Goal: Communication & Community: Share content

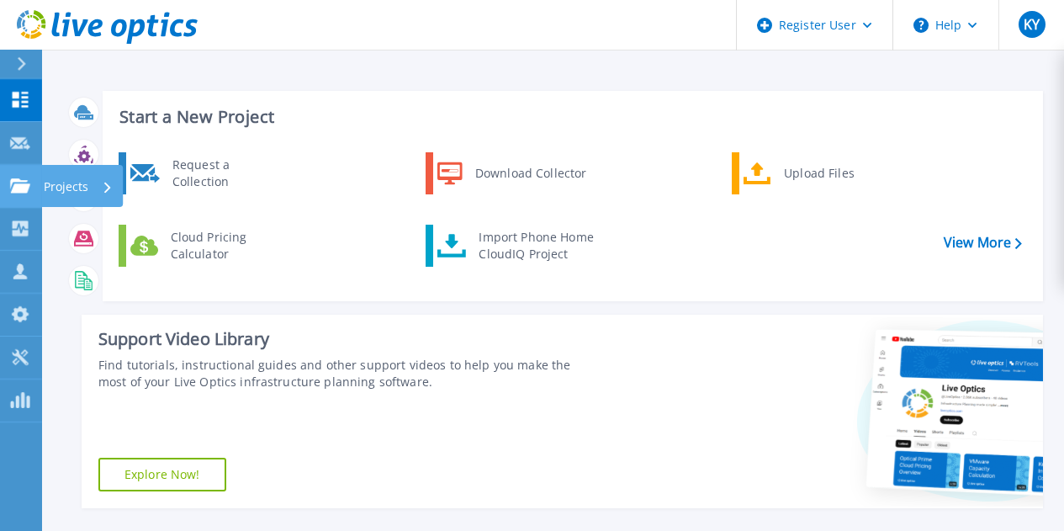
click at [19, 192] on icon at bounding box center [20, 185] width 20 height 14
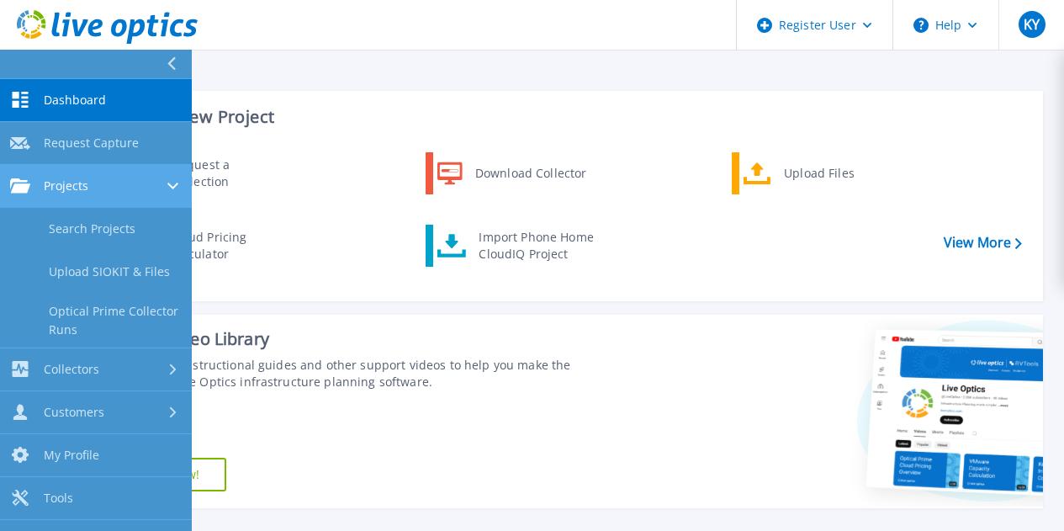
click at [172, 186] on icon at bounding box center [172, 186] width 11 height 7
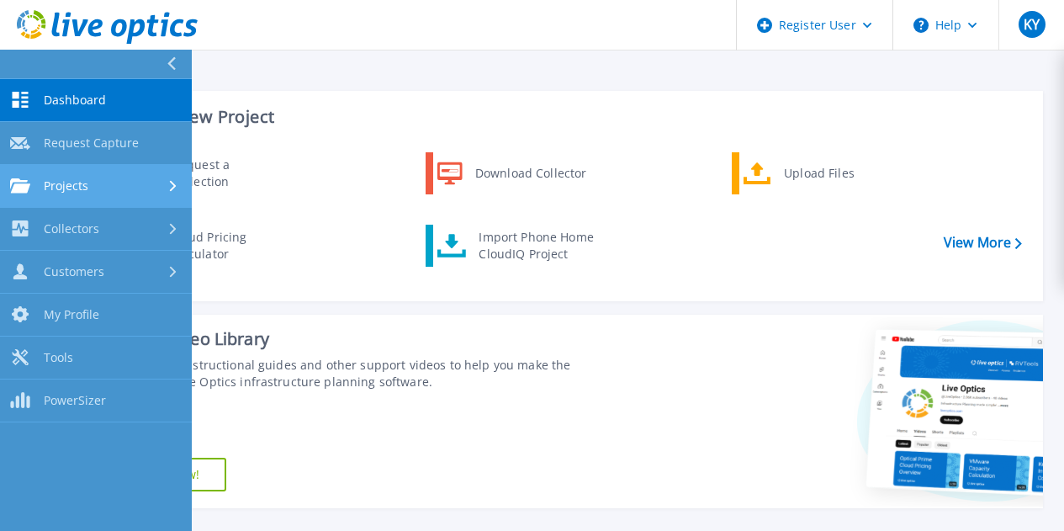
click at [172, 186] on icon at bounding box center [173, 185] width 7 height 11
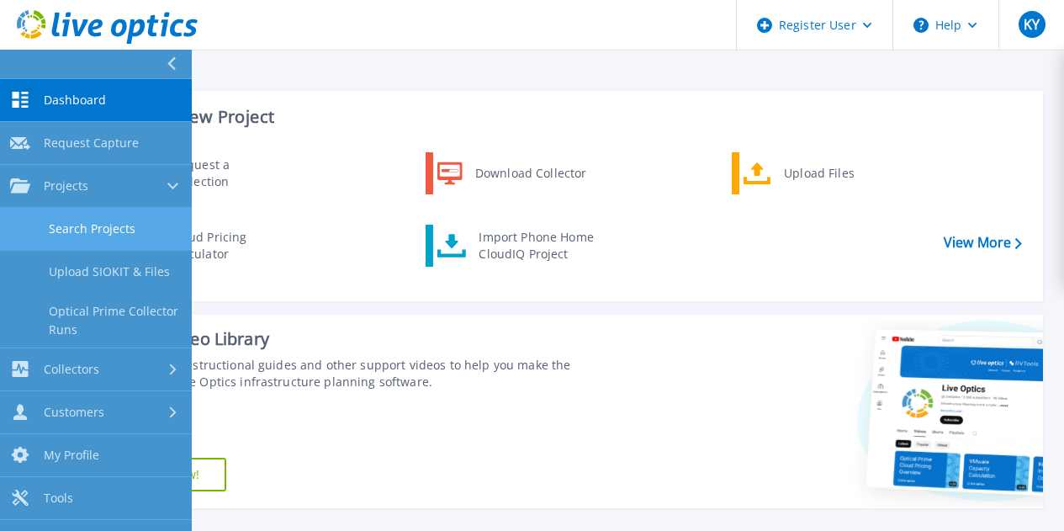
click at [149, 238] on link "Search Projects" at bounding box center [96, 229] width 192 height 43
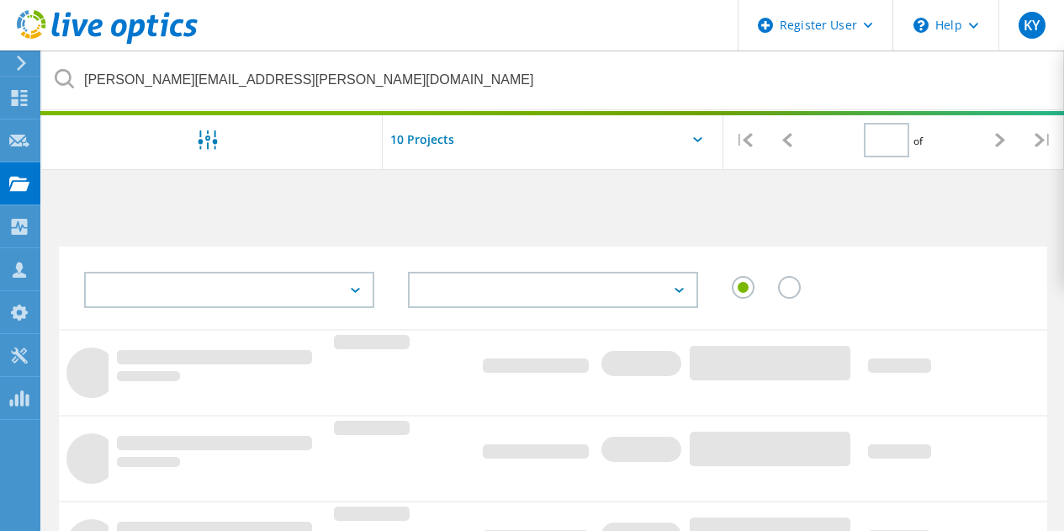
type input "1"
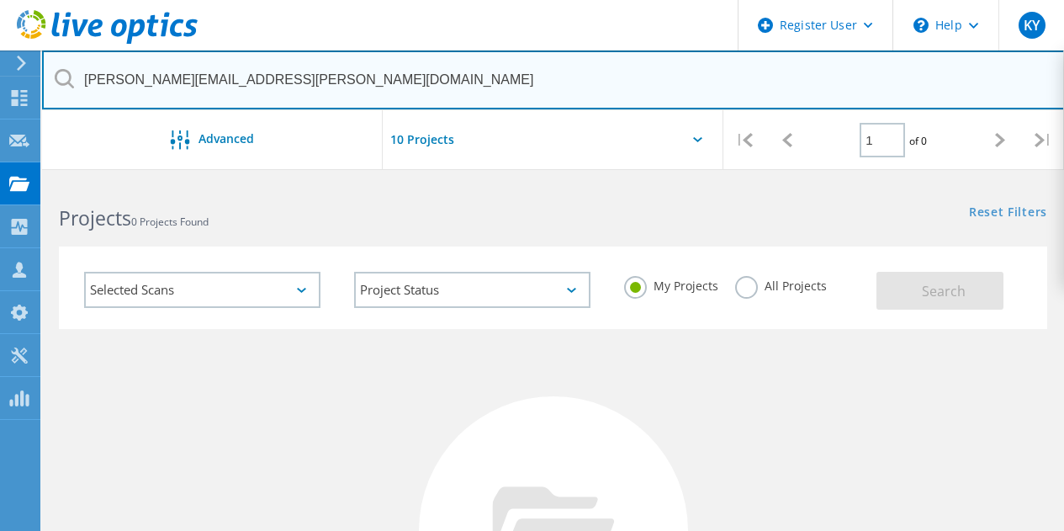
click at [344, 98] on input "venkat.gotur@guggenheimpartners.com" at bounding box center [553, 79] width 1023 height 59
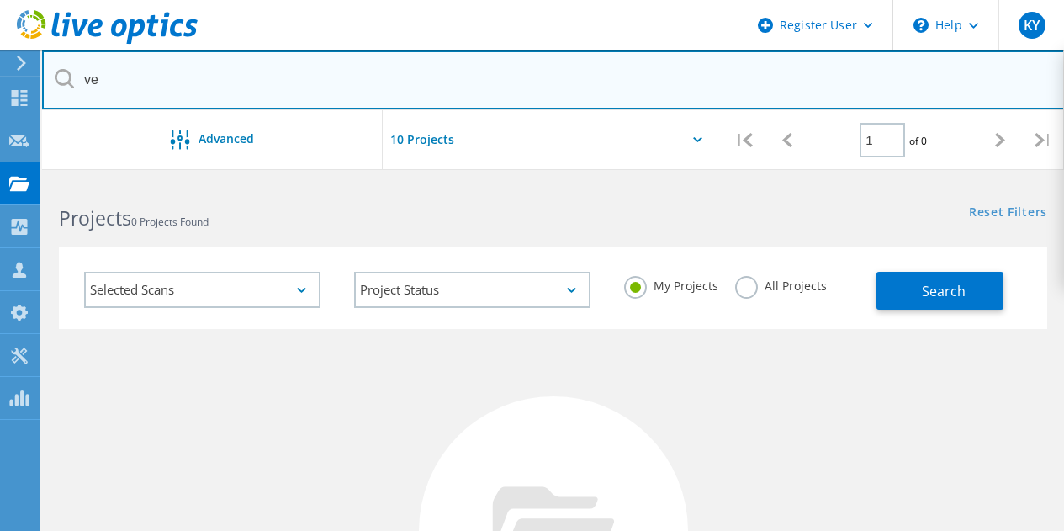
type input "v"
click at [399, 79] on input "text" at bounding box center [553, 79] width 1023 height 59
paste input "[EMAIL_ADDRESS][PERSON_NAME][DOMAIN_NAME]"
type input "[EMAIL_ADDRESS][PERSON_NAME][DOMAIN_NAME]"
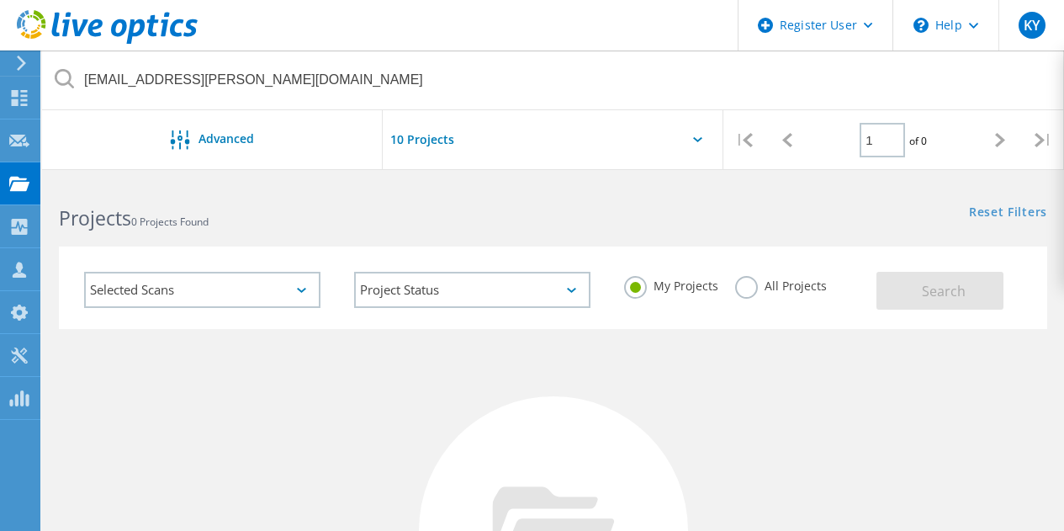
click at [245, 298] on div "Selected Scans" at bounding box center [202, 290] width 236 height 36
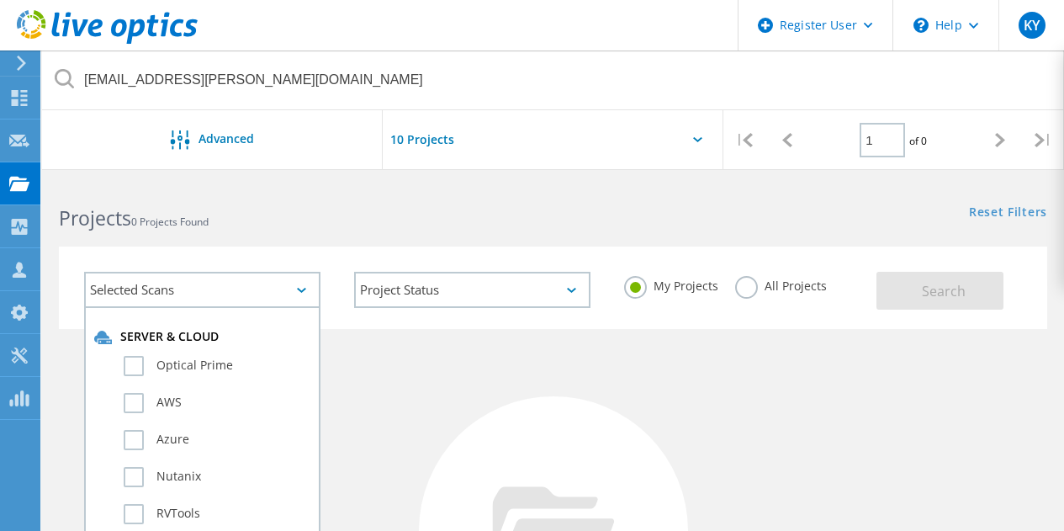
click at [245, 298] on div "Selected Scans" at bounding box center [202, 290] width 236 height 36
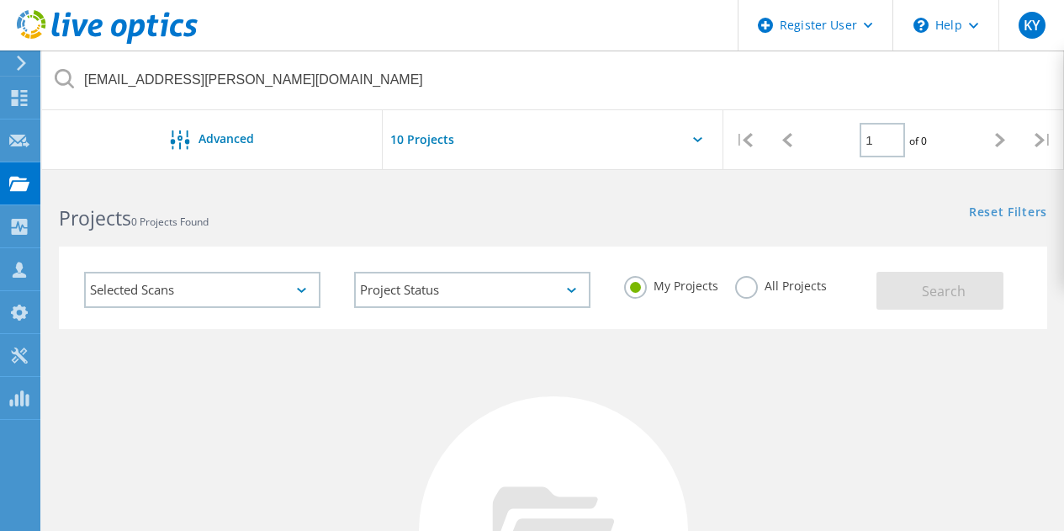
click at [61, 76] on icon at bounding box center [64, 78] width 19 height 19
click at [996, 138] on icon at bounding box center [1000, 140] width 10 height 14
click at [669, 140] on div at bounding box center [553, 144] width 341 height 69
click at [703, 142] on div at bounding box center [553, 144] width 341 height 69
click at [694, 135] on div at bounding box center [553, 144] width 341 height 69
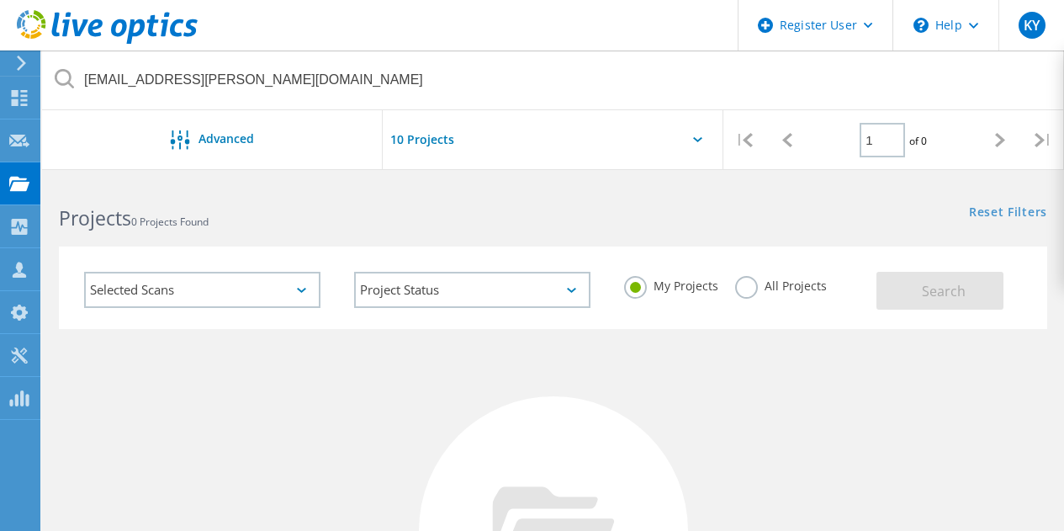
click at [700, 146] on div at bounding box center [553, 144] width 341 height 69
click at [699, 137] on icon at bounding box center [697, 139] width 9 height 5
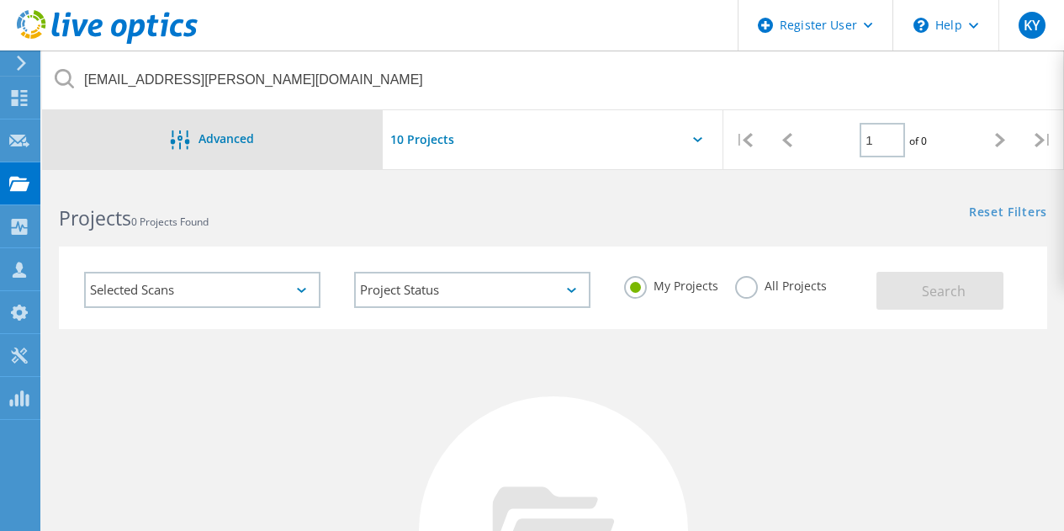
click at [299, 130] on div "Advanced" at bounding box center [212, 140] width 341 height 21
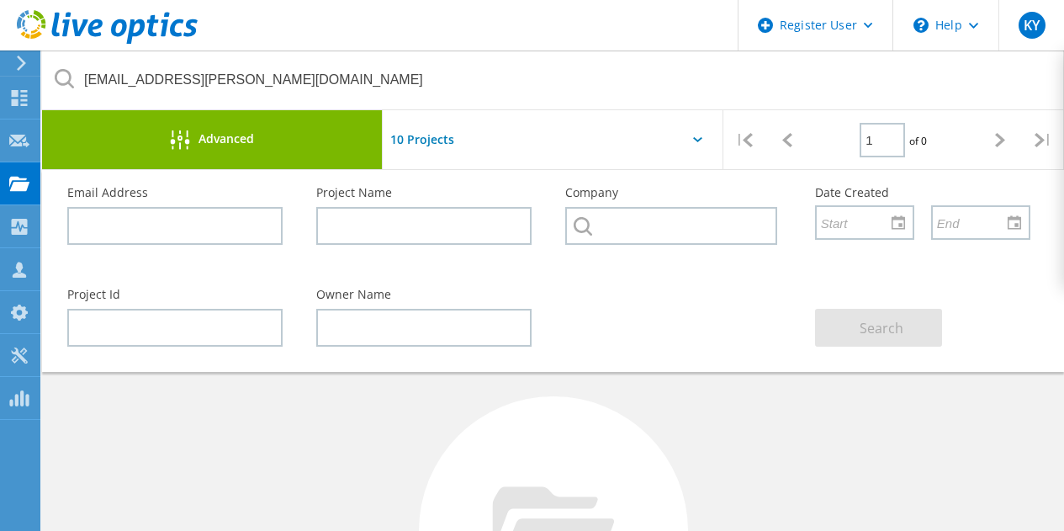
click at [241, 152] on div "Advanced" at bounding box center [212, 139] width 341 height 59
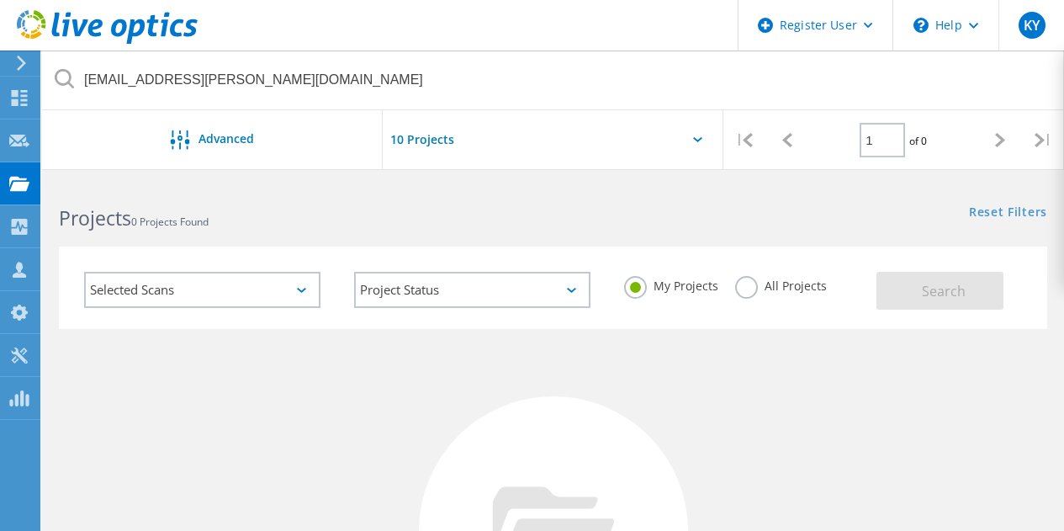
click at [69, 79] on icon at bounding box center [64, 78] width 19 height 19
click at [750, 292] on label "All Projects" at bounding box center [781, 284] width 92 height 16
click at [0, 0] on input "All Projects" at bounding box center [0, 0] width 0 height 0
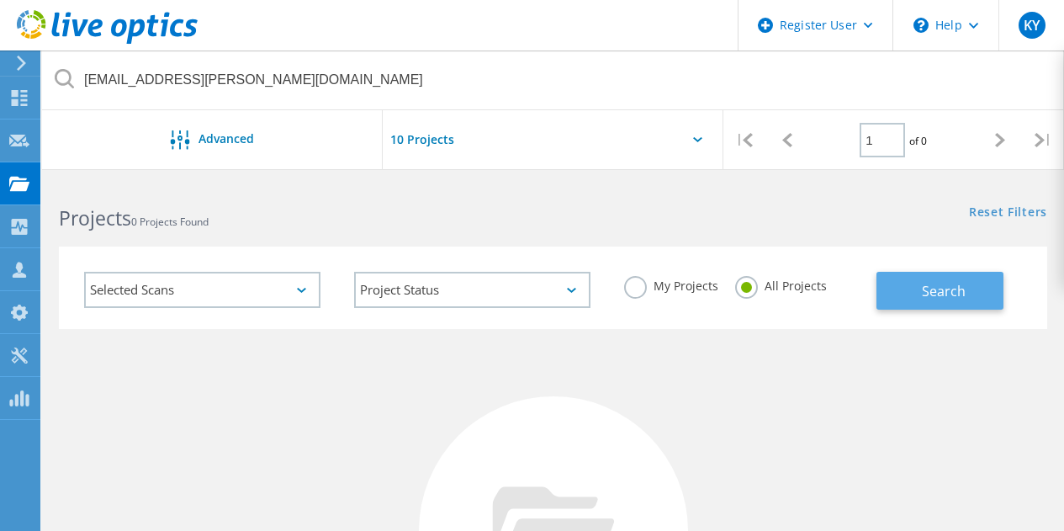
click at [911, 296] on button "Search" at bounding box center [940, 291] width 127 height 38
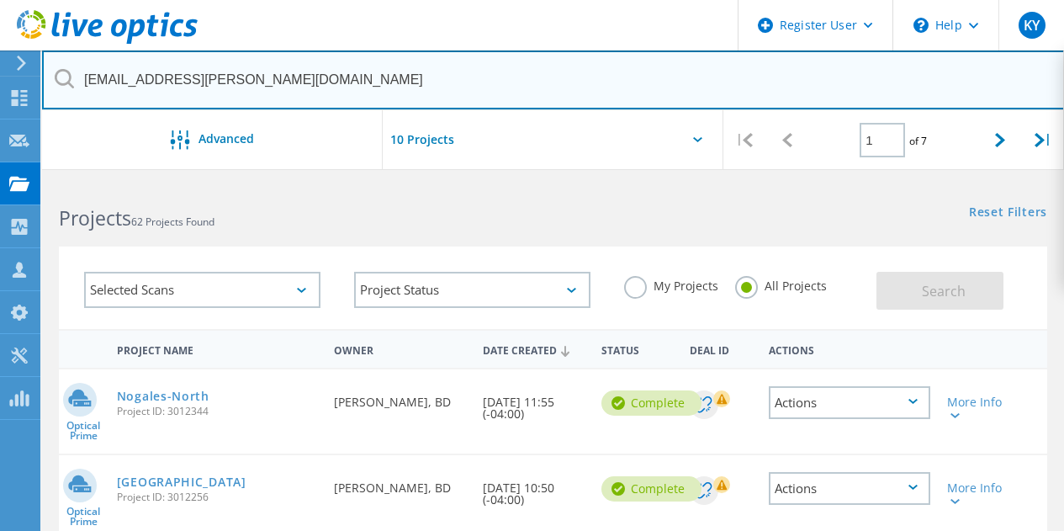
click at [268, 62] on input "pankaj.tambe@bd.com" at bounding box center [553, 79] width 1023 height 59
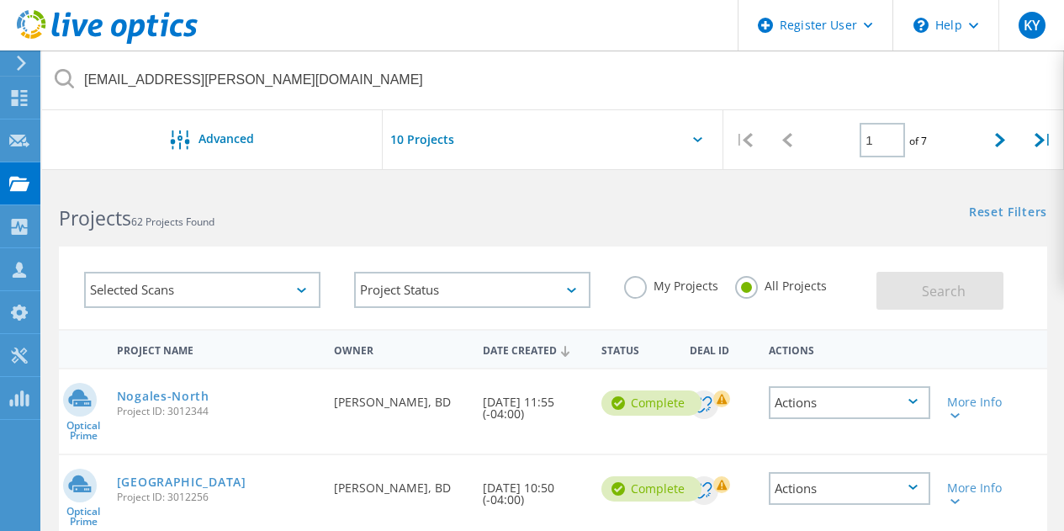
click at [442, 155] on input "text" at bounding box center [467, 139] width 168 height 59
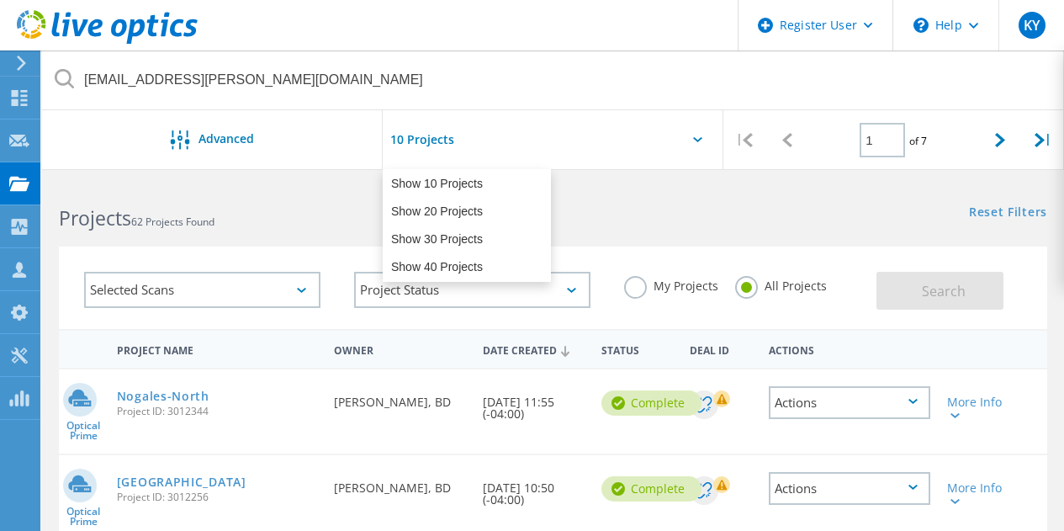
click at [444, 154] on input "text" at bounding box center [467, 139] width 168 height 59
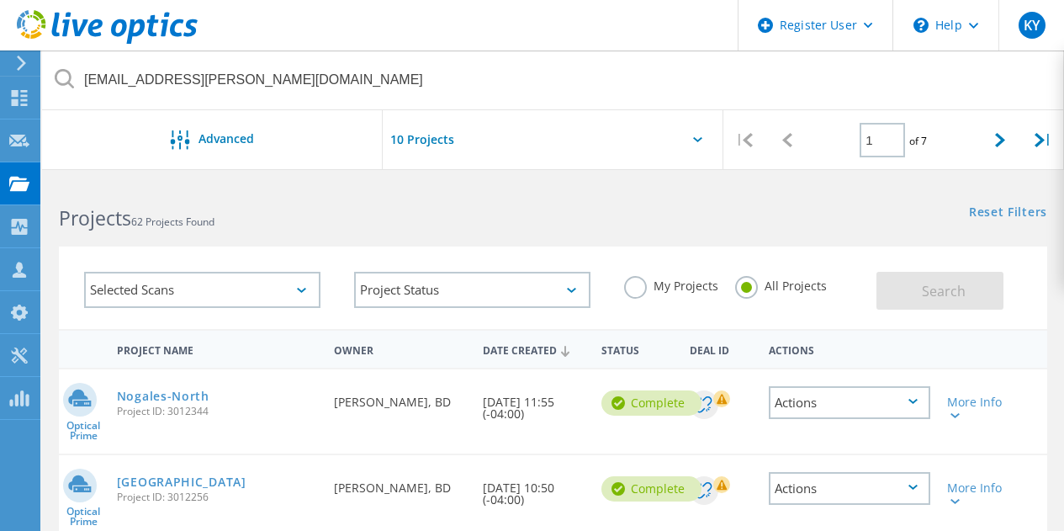
click at [241, 299] on div "Selected Scans" at bounding box center [202, 290] width 236 height 36
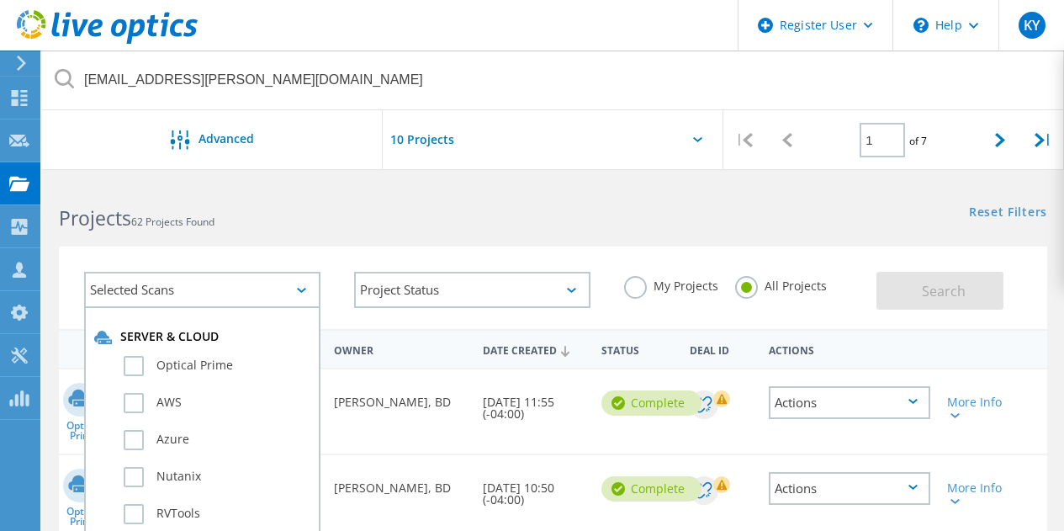
click at [241, 299] on div "Selected Scans" at bounding box center [202, 290] width 236 height 36
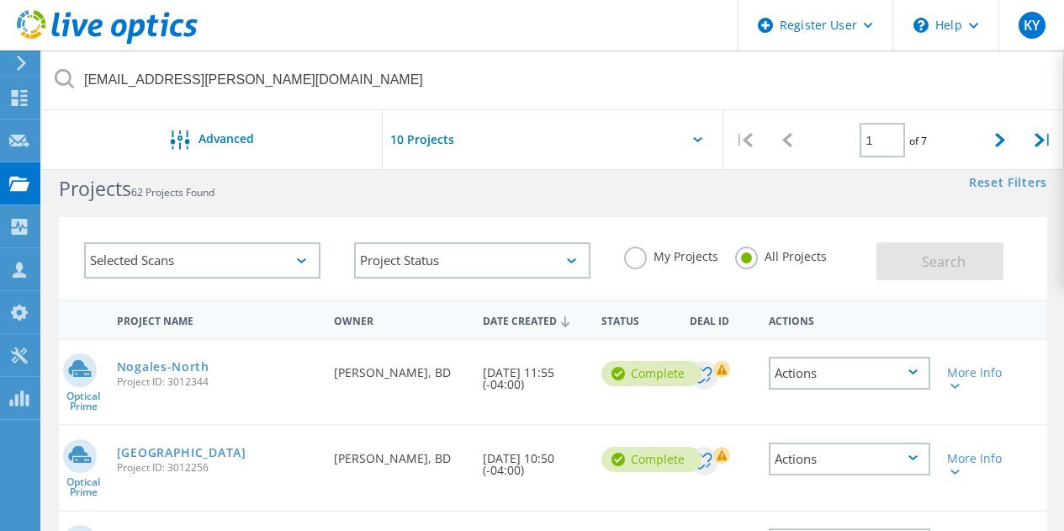
scroll to position [30, 0]
click at [969, 374] on div "More Info" at bounding box center [978, 378] width 62 height 24
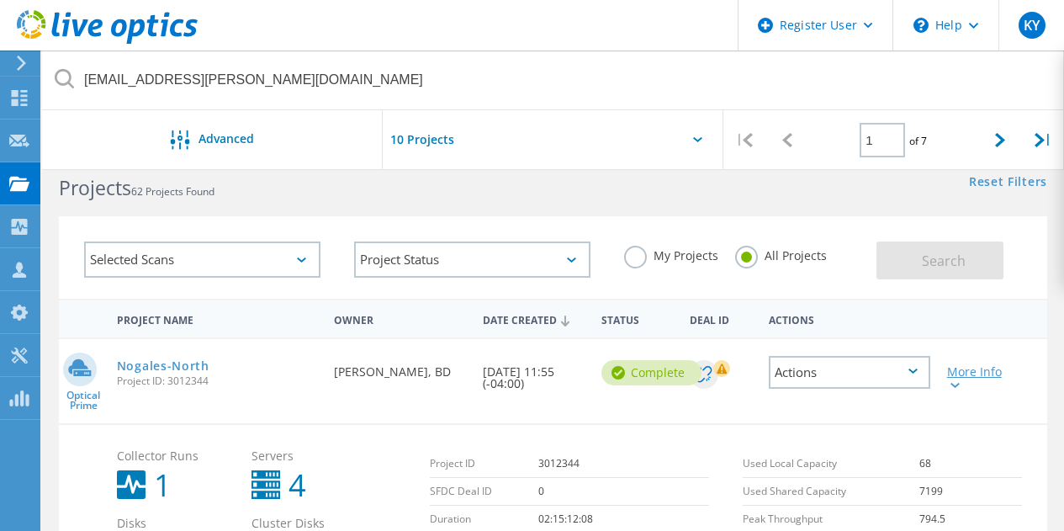
click at [969, 374] on div "More Info" at bounding box center [978, 378] width 62 height 24
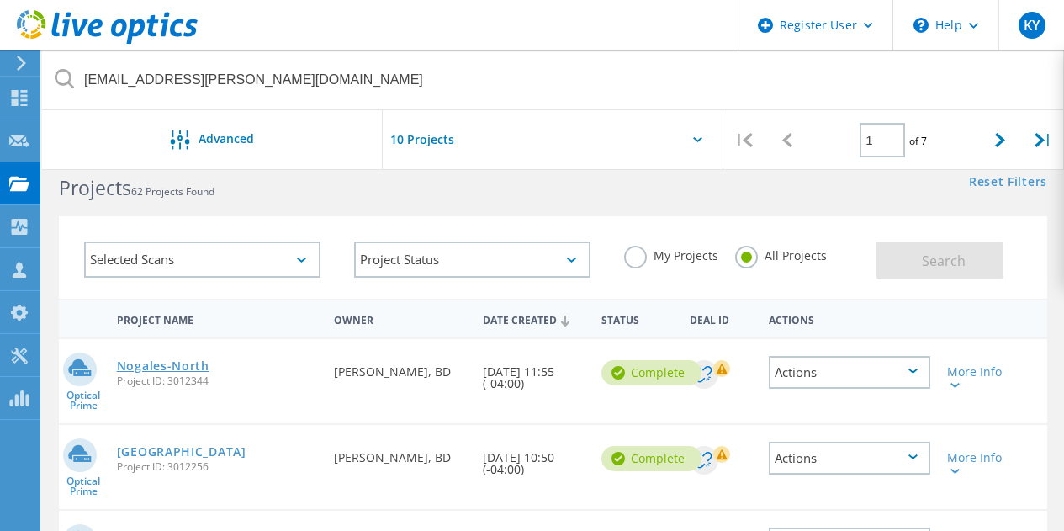
click at [180, 363] on link "Nogales-North" at bounding box center [163, 366] width 93 height 12
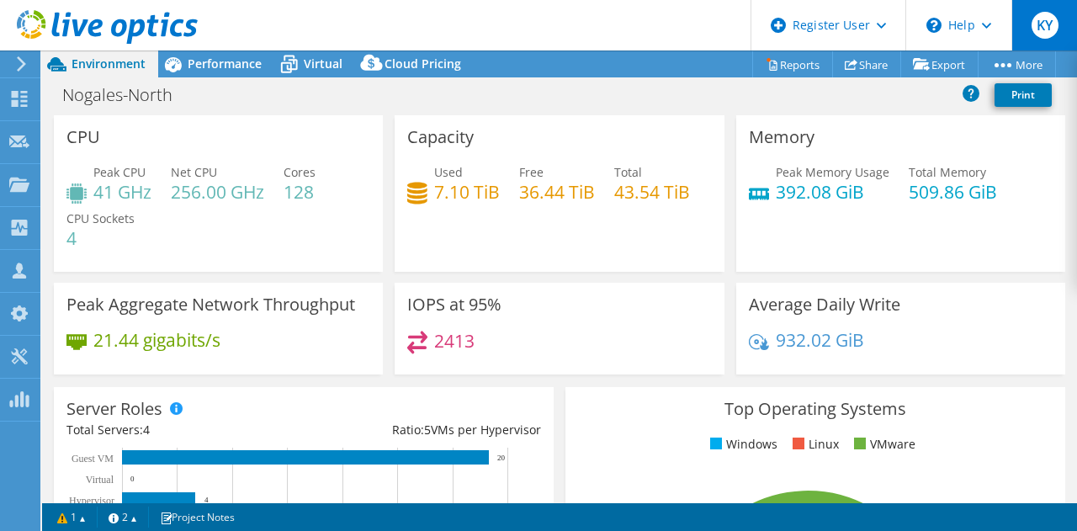
select select "USD"
click at [852, 67] on link "Share" at bounding box center [866, 64] width 69 height 26
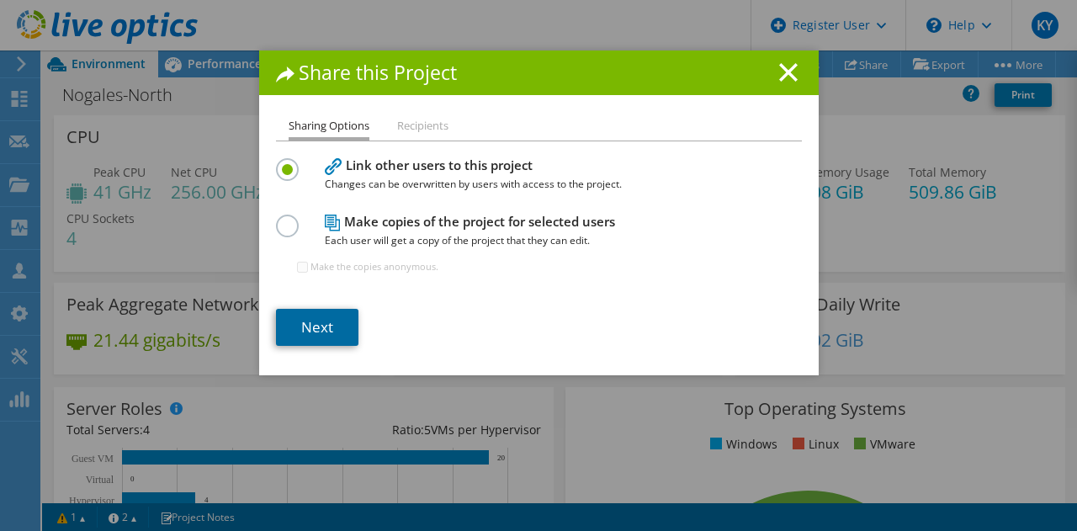
click at [305, 316] on link "Next" at bounding box center [317, 327] width 82 height 37
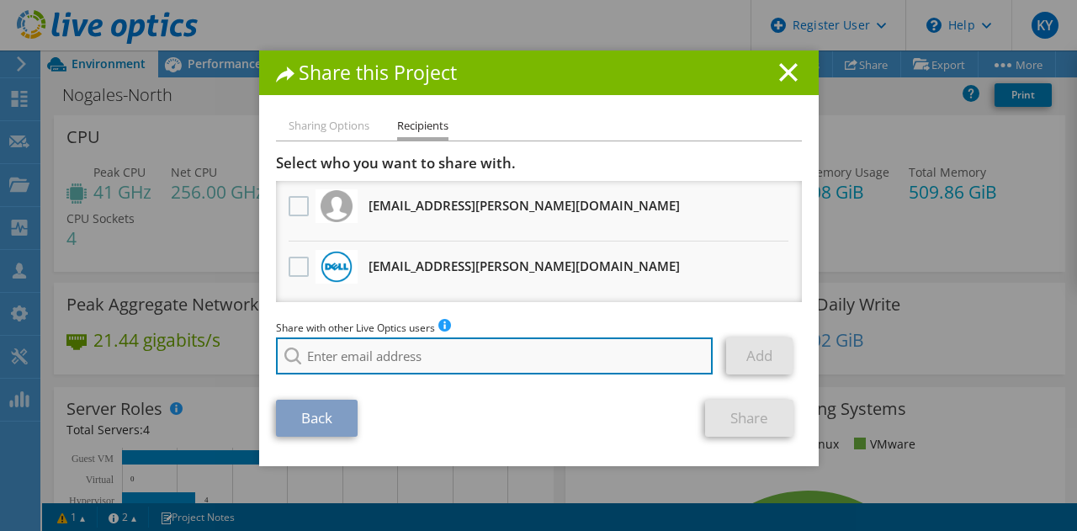
click at [331, 357] on input "search" at bounding box center [495, 355] width 438 height 37
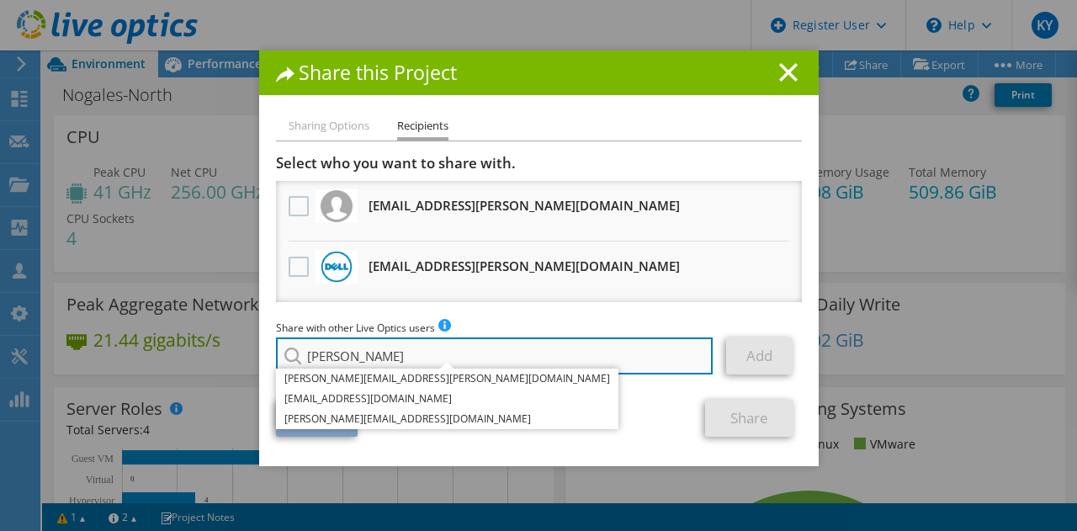
click at [306, 345] on input "larson" at bounding box center [495, 355] width 438 height 37
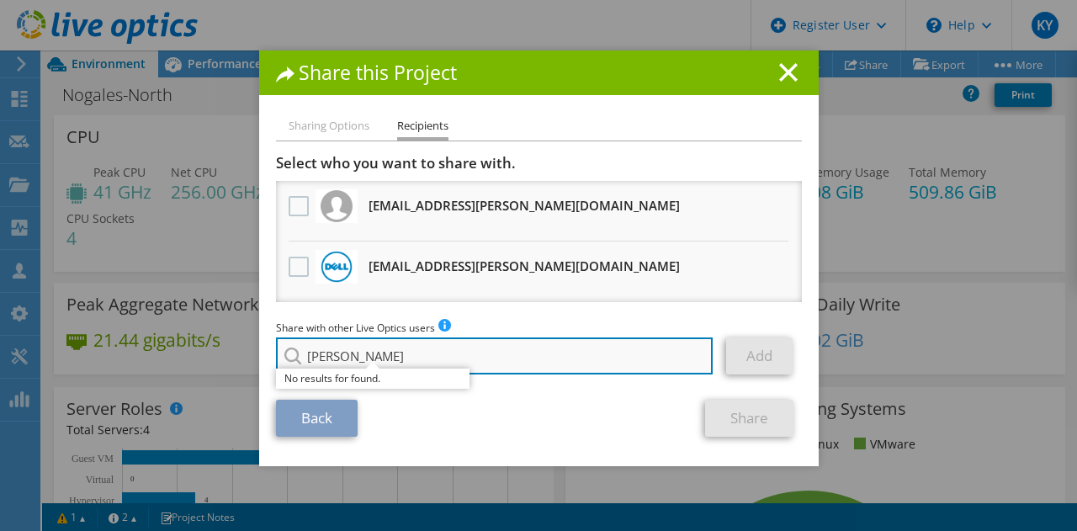
click at [409, 357] on input "john larson" at bounding box center [495, 355] width 438 height 37
type input "j"
paste input "John.Larson@dell.com"
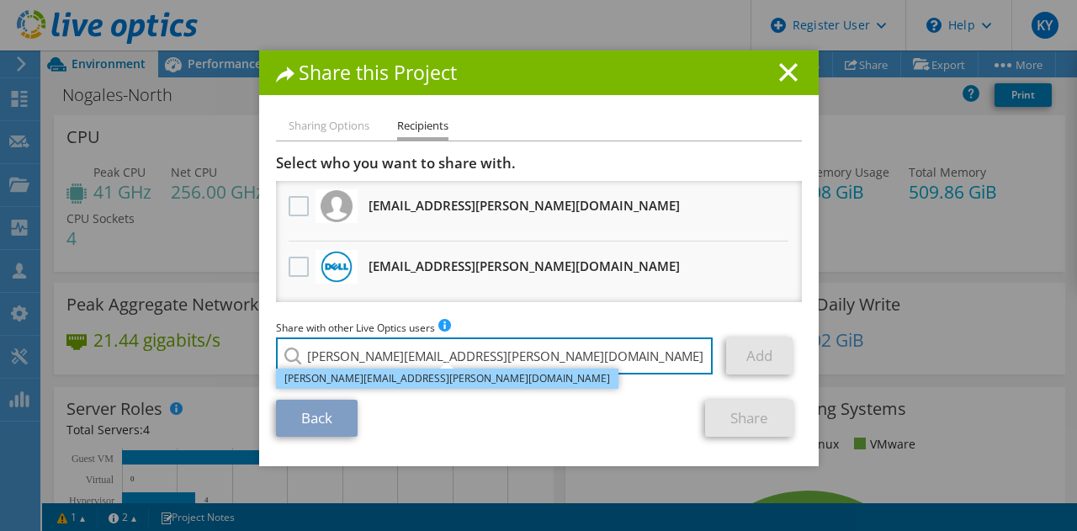
type input "John.Larson@dell.com"
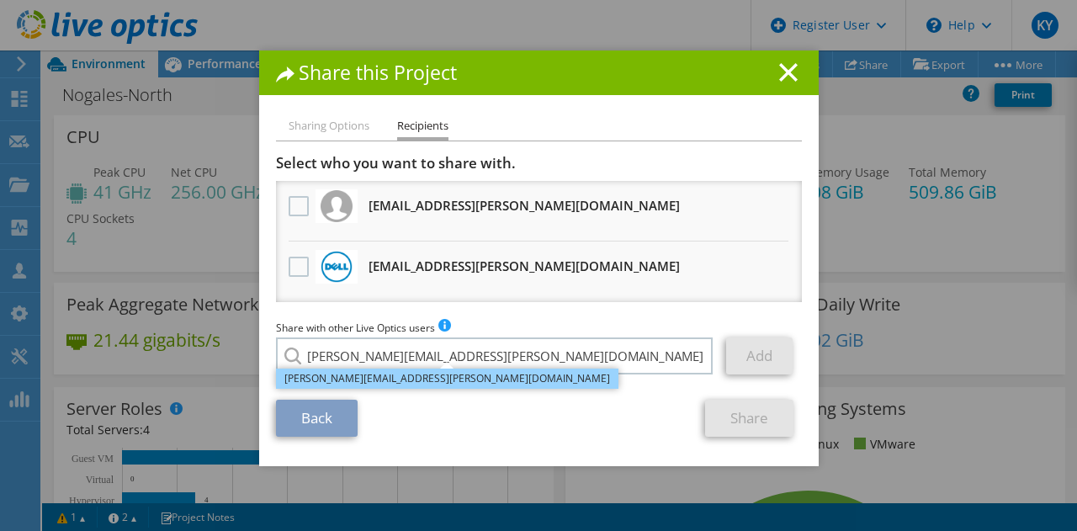
click at [381, 378] on li "John.Larson@dell.com" at bounding box center [447, 379] width 342 height 20
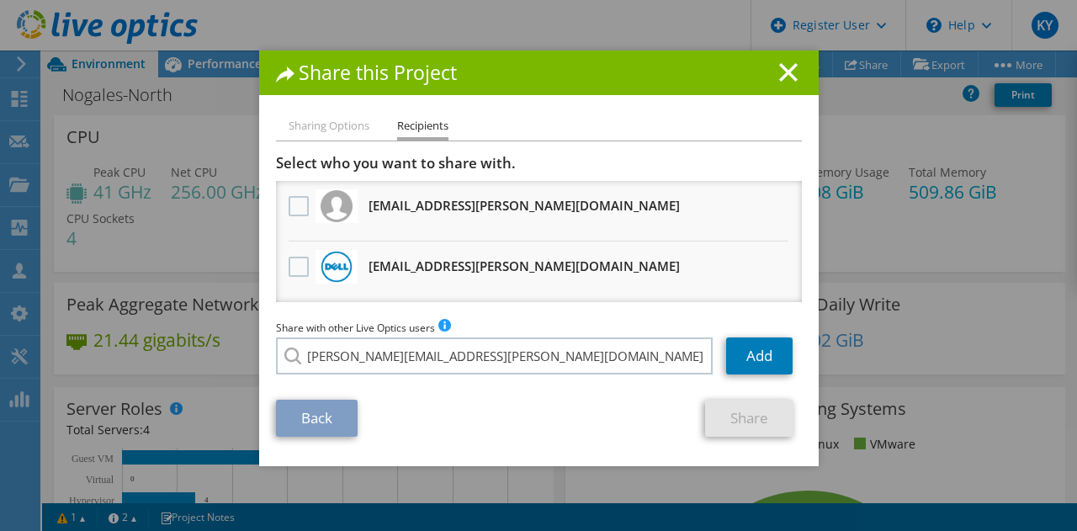
click at [758, 375] on div "Share with other Live Optics users Enter a single email address and click add. …" at bounding box center [539, 351] width 526 height 64
click at [750, 361] on link "Add" at bounding box center [759, 355] width 66 height 37
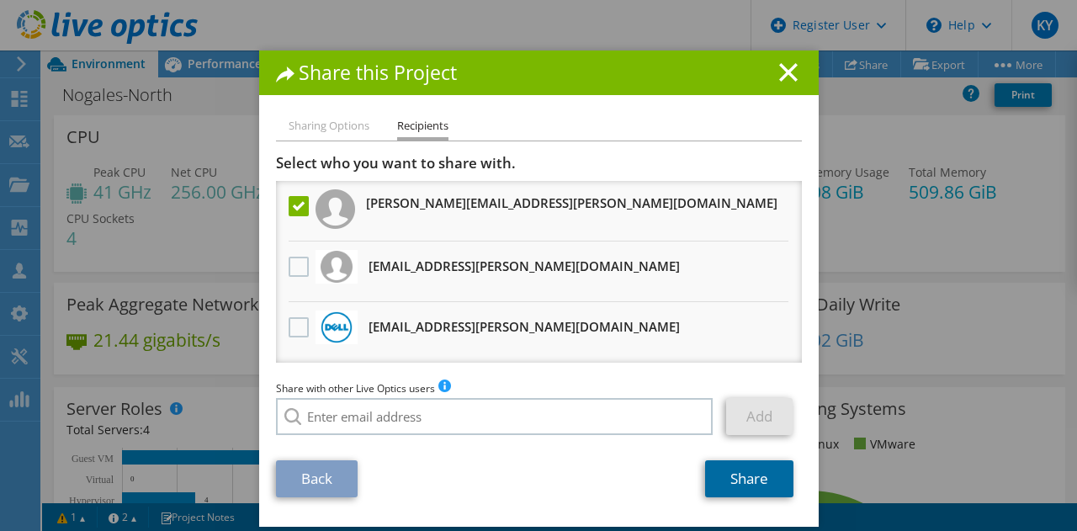
click at [769, 477] on link "Share" at bounding box center [749, 478] width 88 height 37
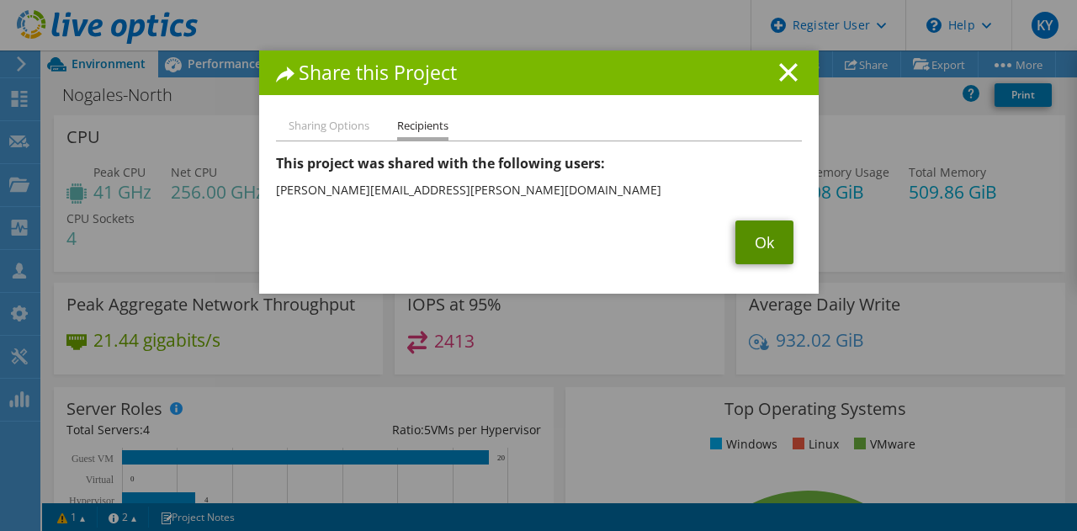
click at [765, 241] on link "Ok" at bounding box center [764, 242] width 58 height 44
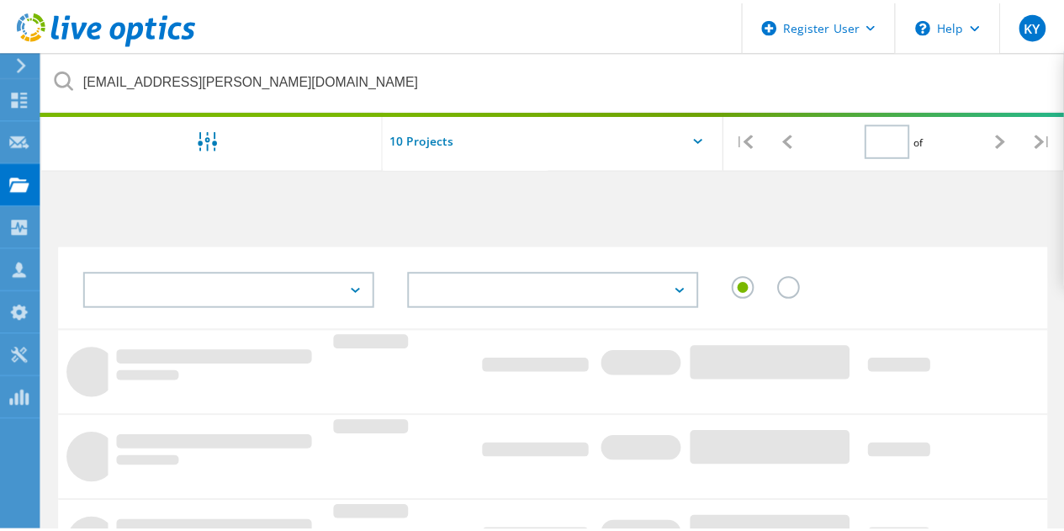
scroll to position [30, 0]
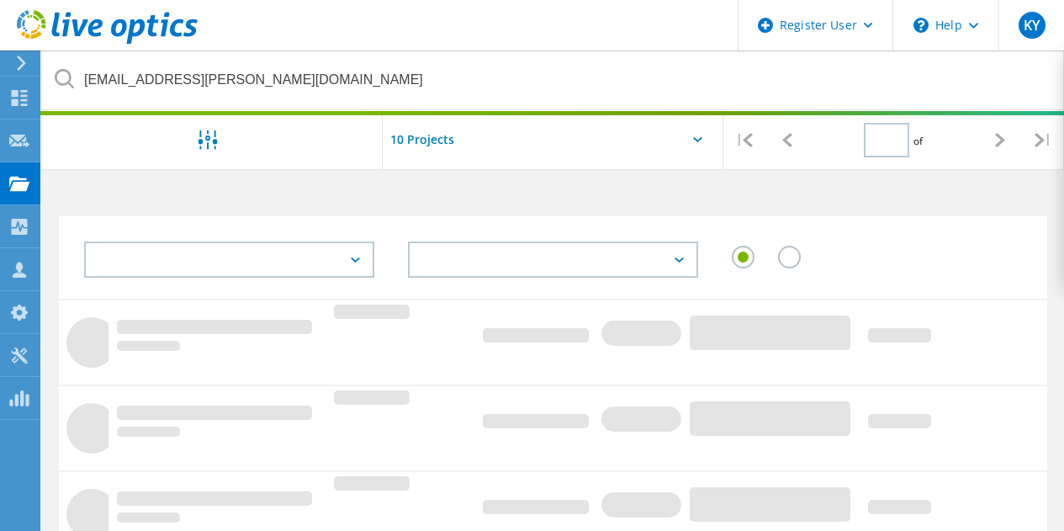
type input "1"
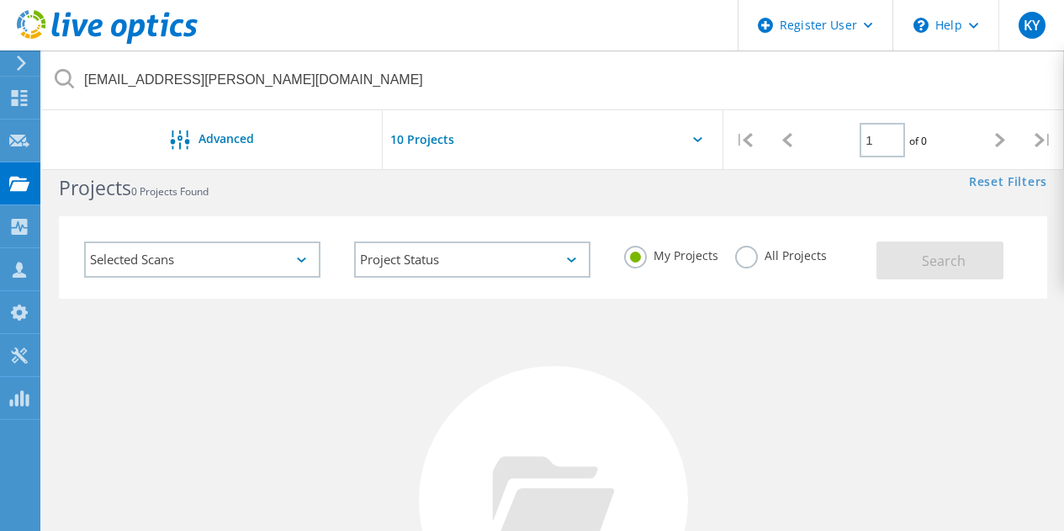
click at [739, 259] on label "All Projects" at bounding box center [781, 254] width 92 height 16
click at [0, 0] on input "All Projects" at bounding box center [0, 0] width 0 height 0
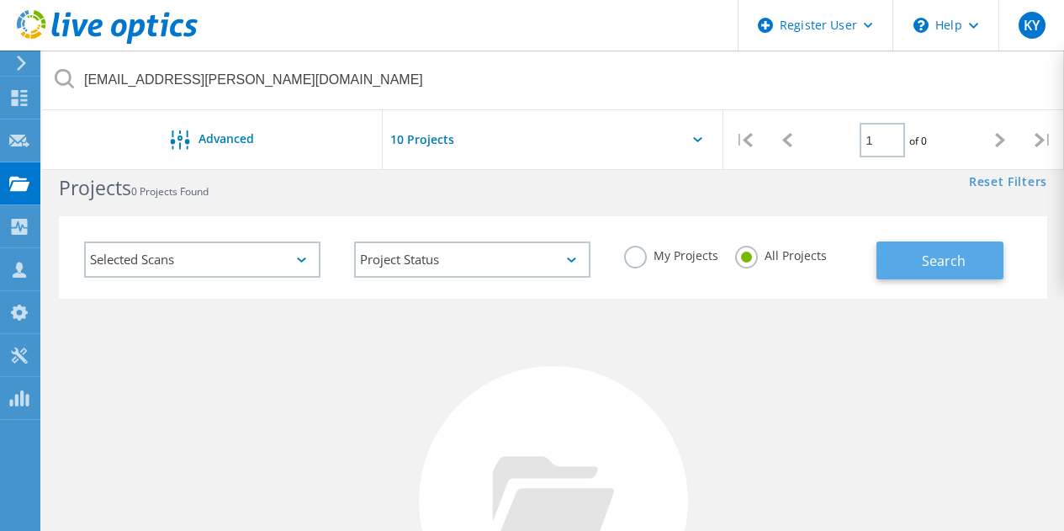
click at [950, 275] on button "Search" at bounding box center [940, 260] width 127 height 38
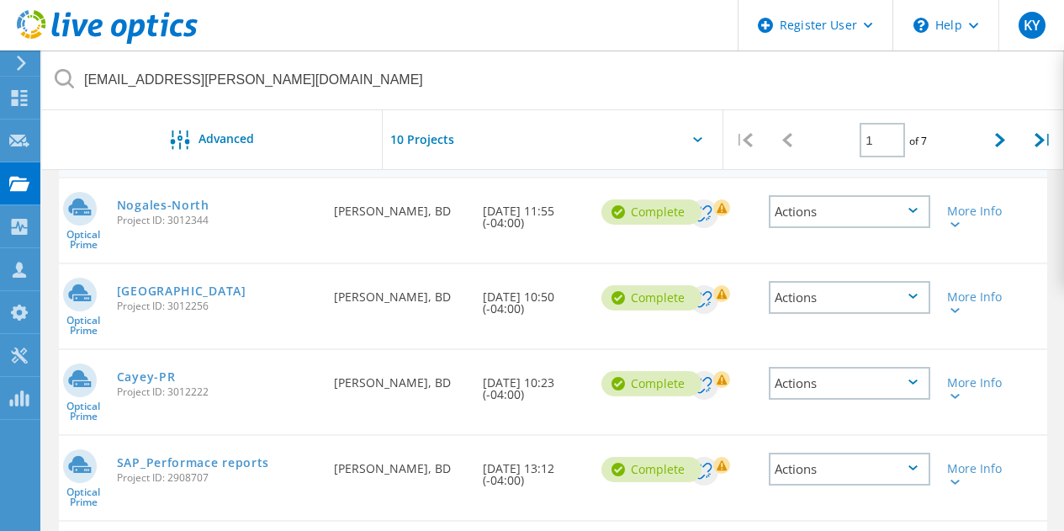
scroll to position [196, 0]
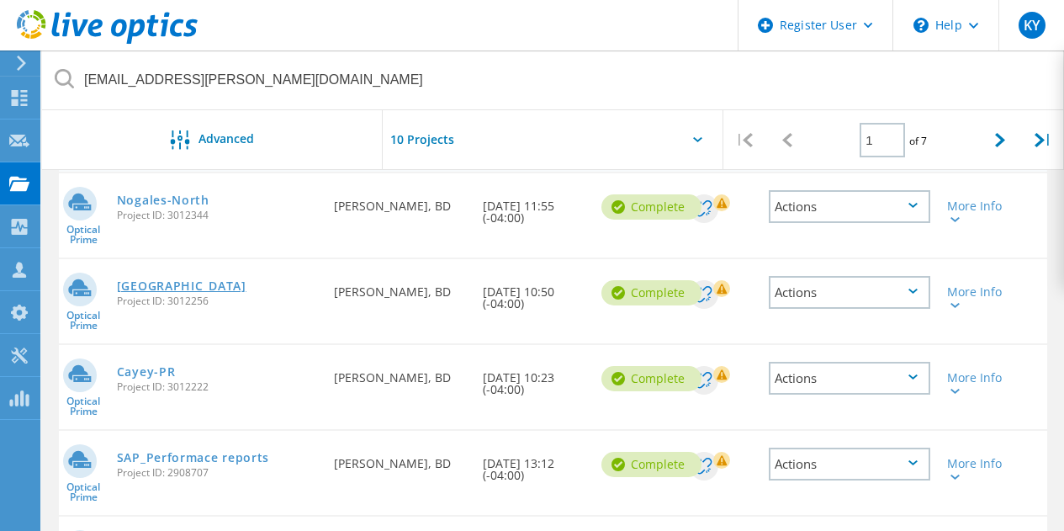
click at [164, 290] on link "Mexico City" at bounding box center [182, 286] width 130 height 12
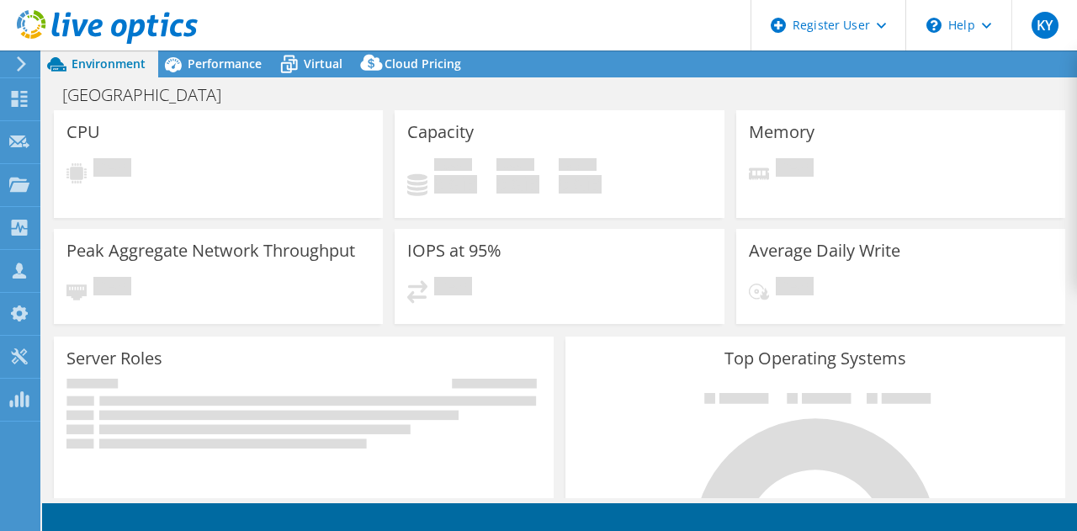
select select "USD"
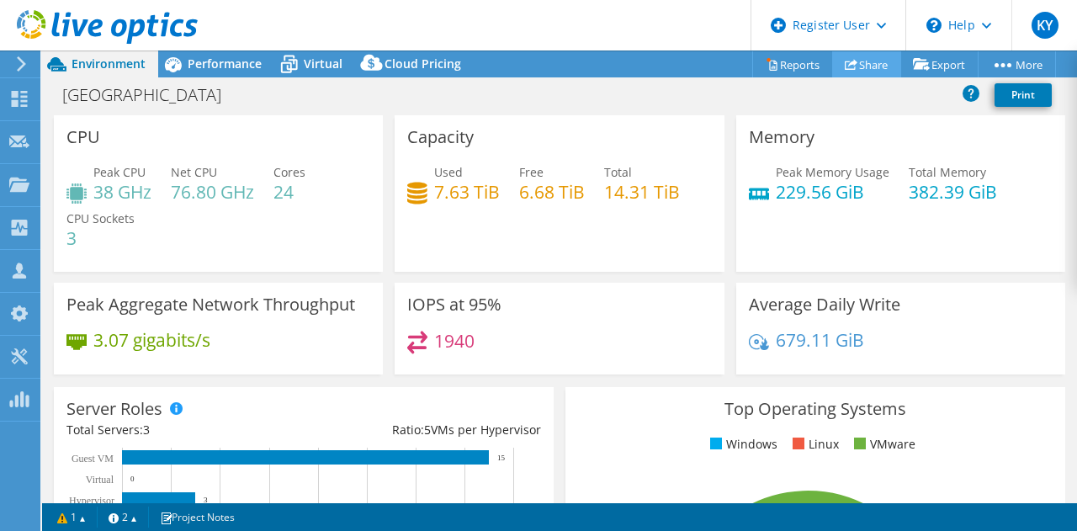
click at [865, 65] on link "Share" at bounding box center [866, 64] width 69 height 26
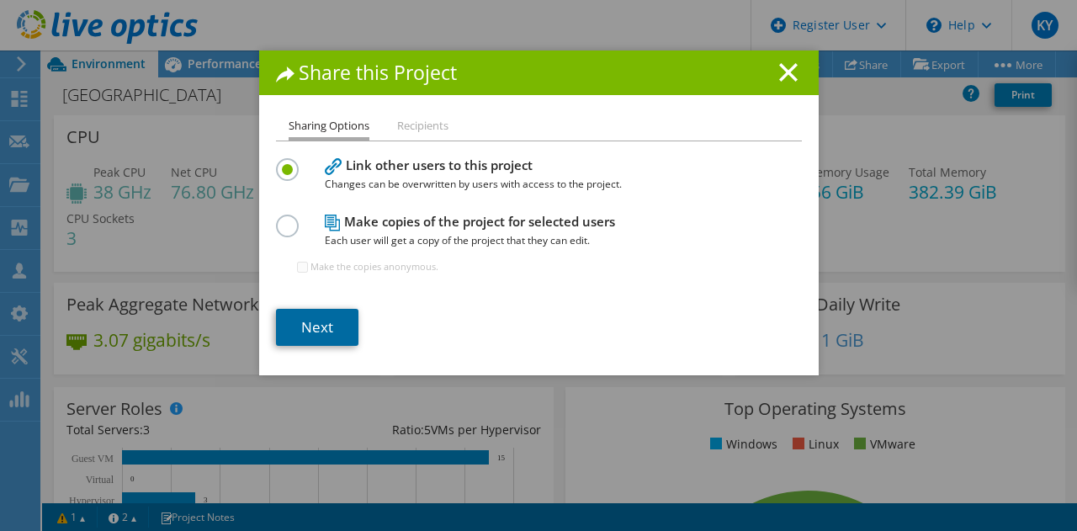
click at [296, 315] on link "Next" at bounding box center [317, 327] width 82 height 37
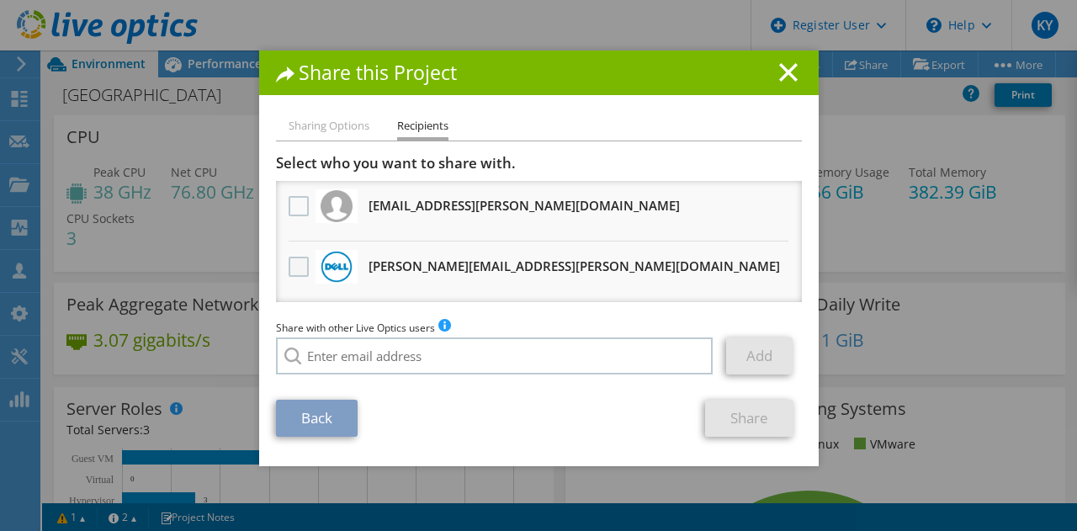
click at [293, 263] on label at bounding box center [301, 267] width 24 height 20
click at [0, 0] on input "checkbox" at bounding box center [0, 0] width 0 height 0
click at [766, 416] on link "Share" at bounding box center [749, 418] width 88 height 37
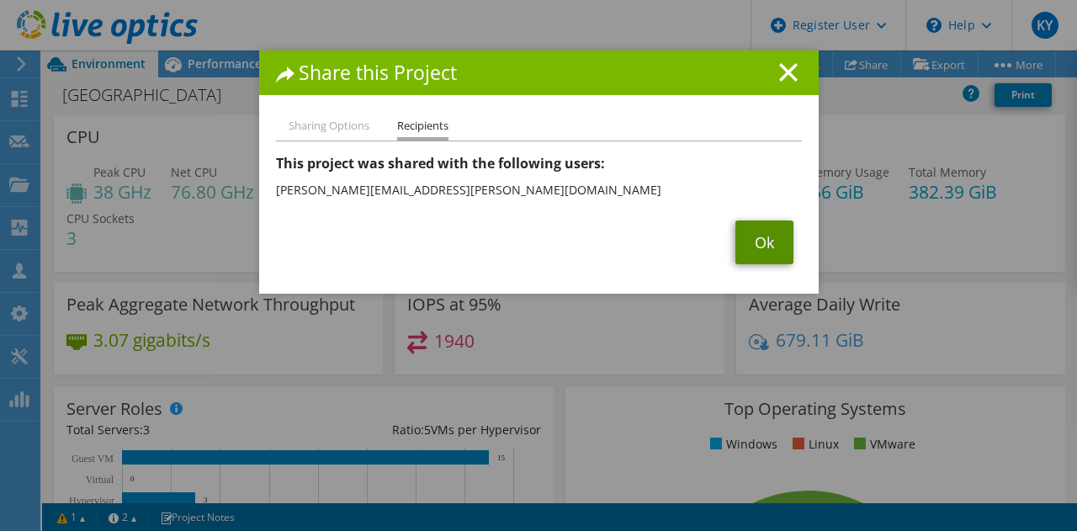
click at [753, 239] on link "Ok" at bounding box center [764, 242] width 58 height 44
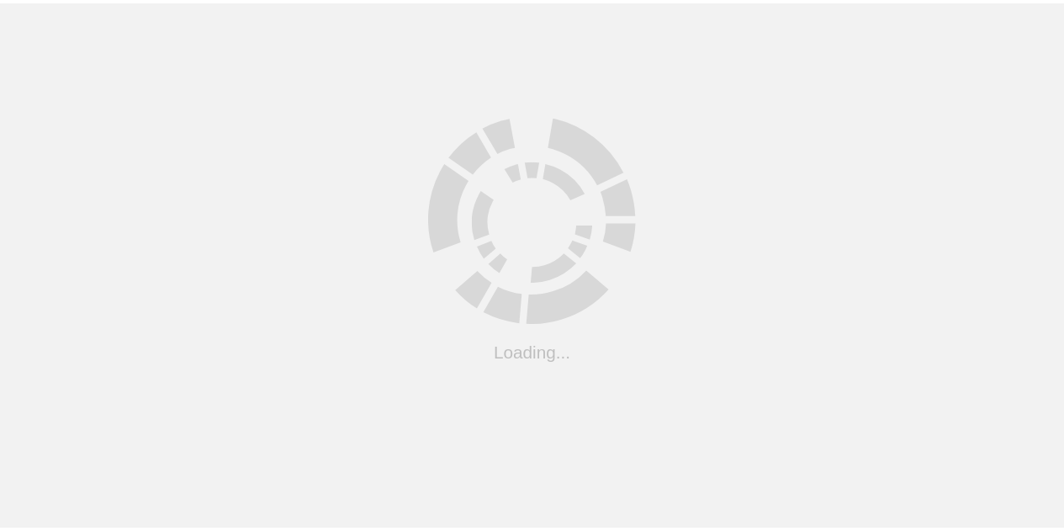
scroll to position [196, 0]
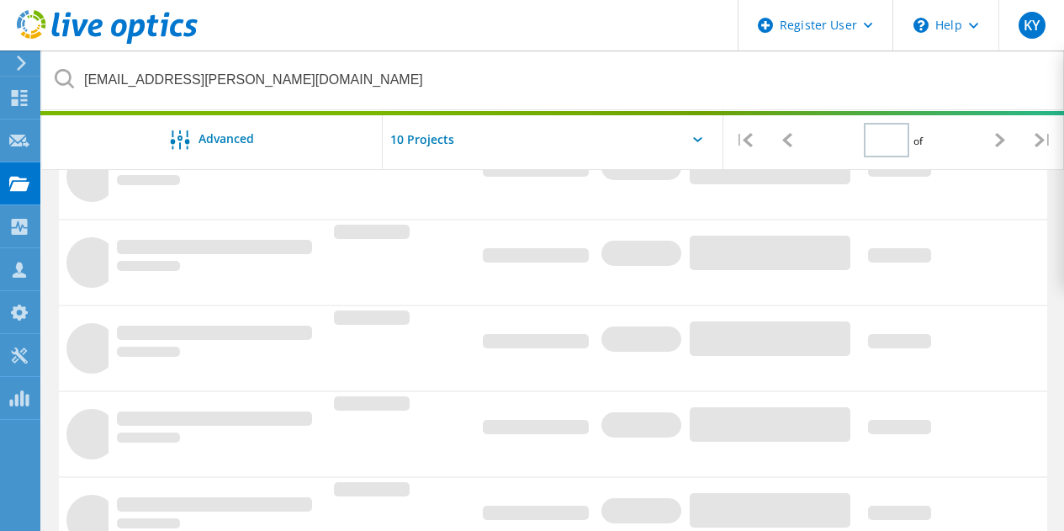
type input "1"
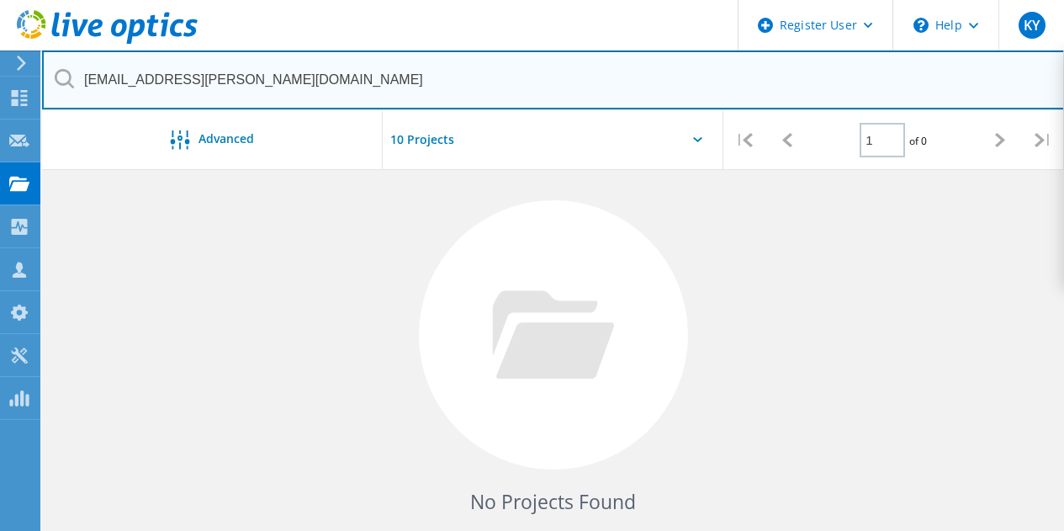
click at [262, 89] on input "[EMAIL_ADDRESS][PERSON_NAME][DOMAIN_NAME]" at bounding box center [553, 79] width 1023 height 59
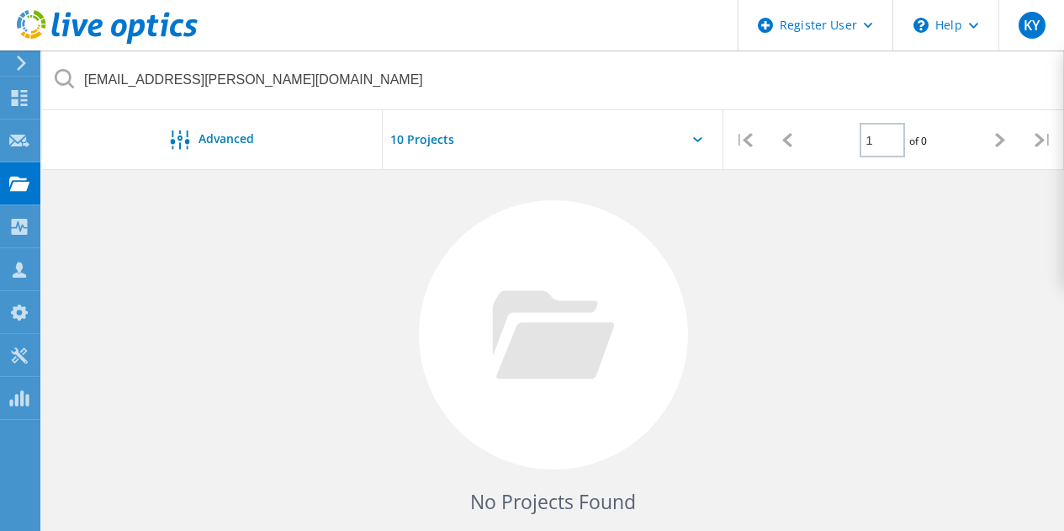
click at [440, 126] on input "text" at bounding box center [467, 139] width 168 height 59
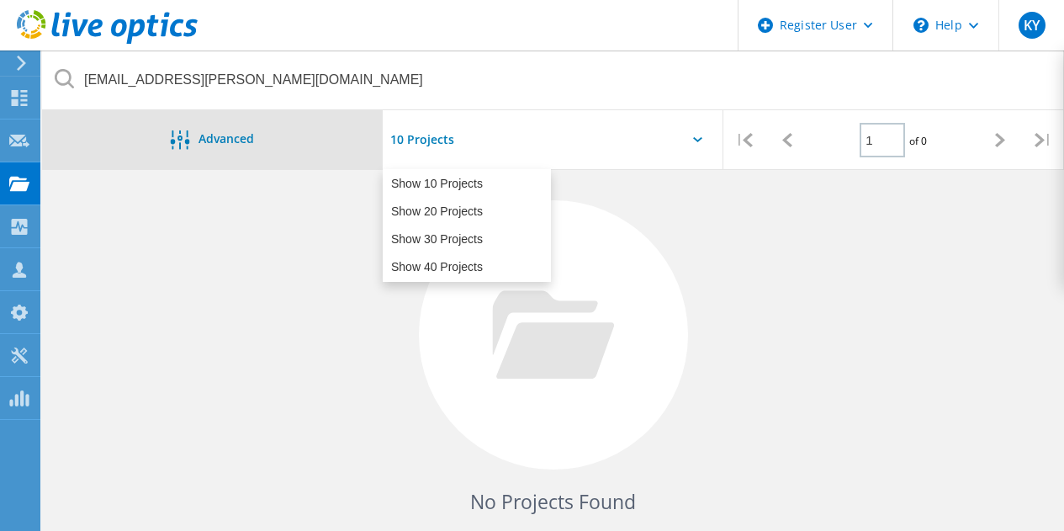
click at [245, 141] on span "Advanced" at bounding box center [227, 139] width 56 height 12
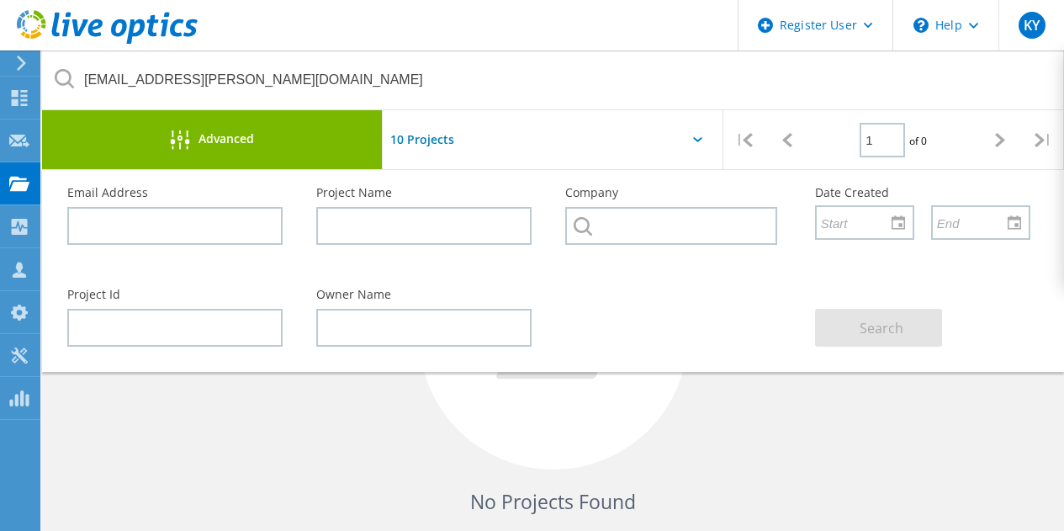
click at [224, 150] on div "Advanced" at bounding box center [212, 140] width 341 height 21
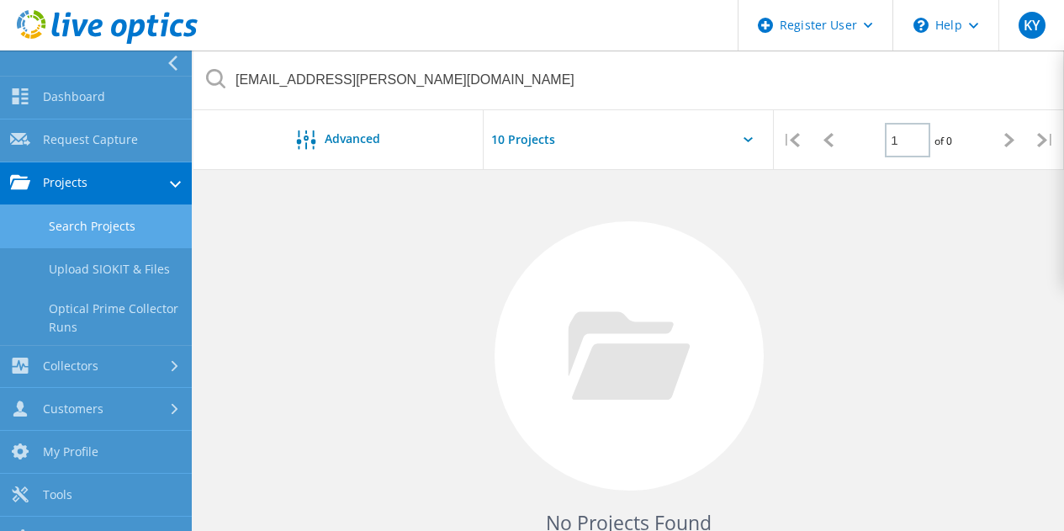
click at [97, 229] on link "Search Projects" at bounding box center [96, 226] width 192 height 43
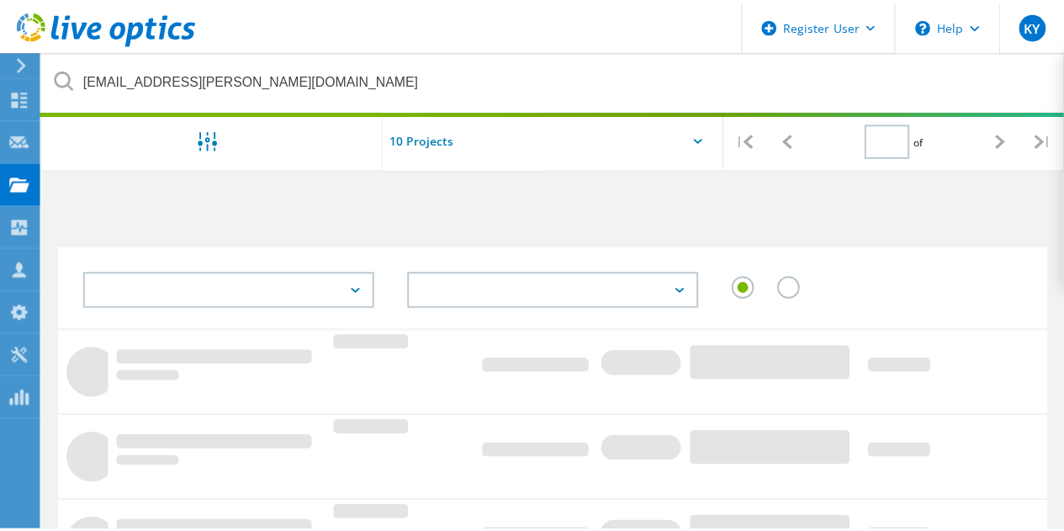
scroll to position [196, 0]
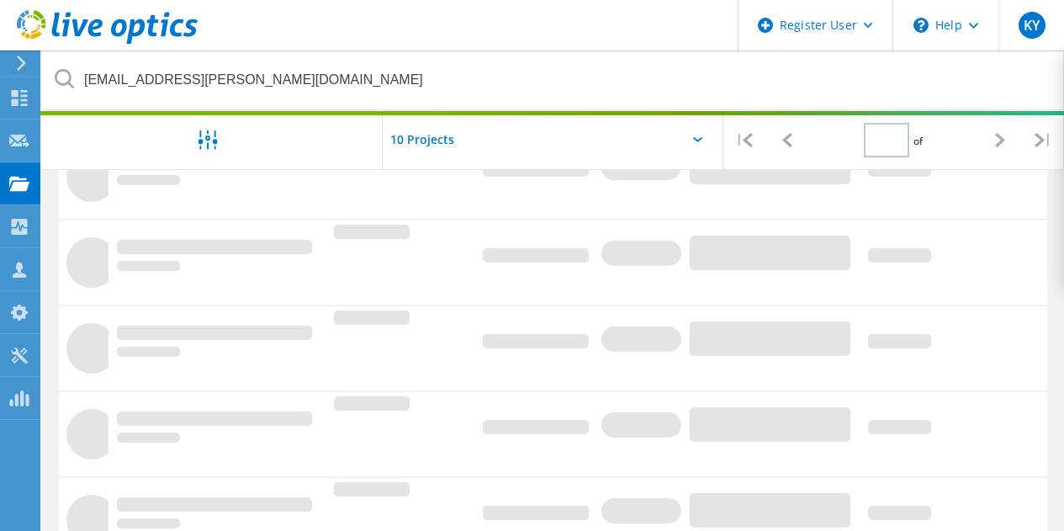
type input "1"
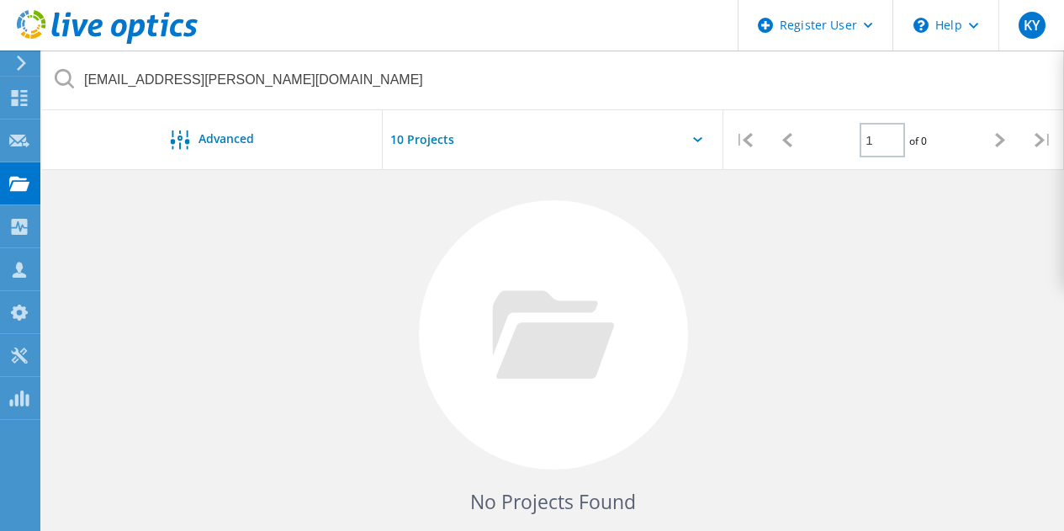
click at [1008, 142] on div at bounding box center [1000, 140] width 43 height 60
click at [119, 34] on use at bounding box center [107, 27] width 181 height 34
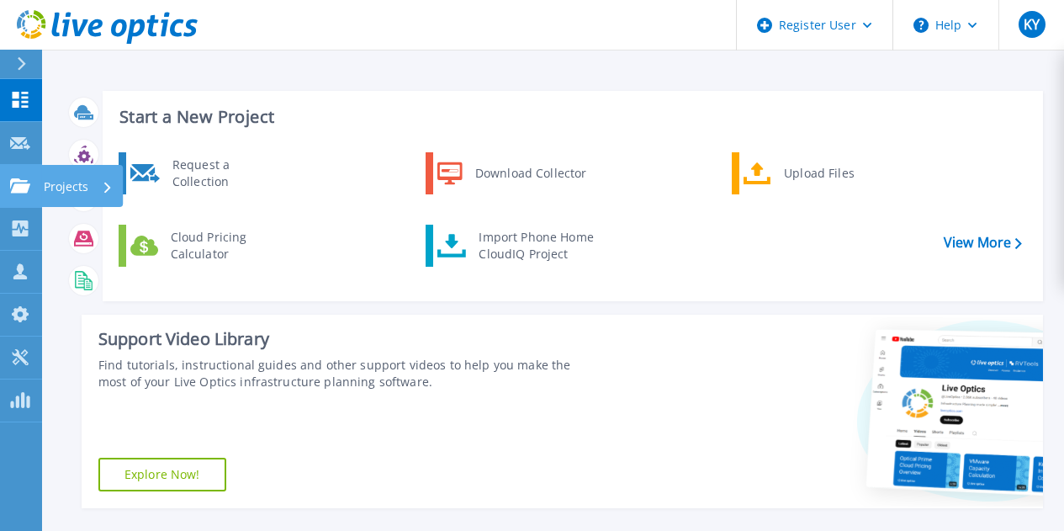
click at [15, 188] on icon at bounding box center [20, 185] width 20 height 14
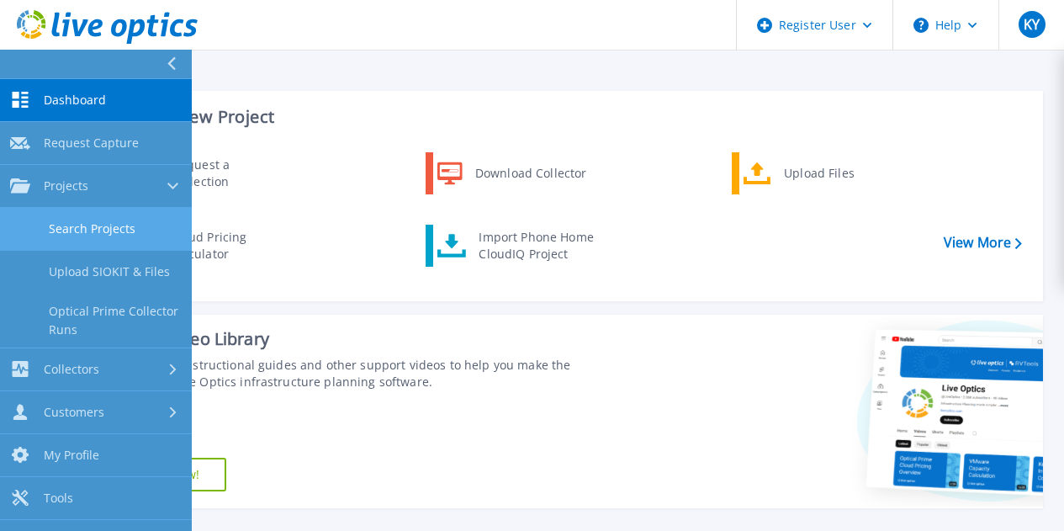
click at [71, 227] on link "Search Projects" at bounding box center [96, 229] width 192 height 43
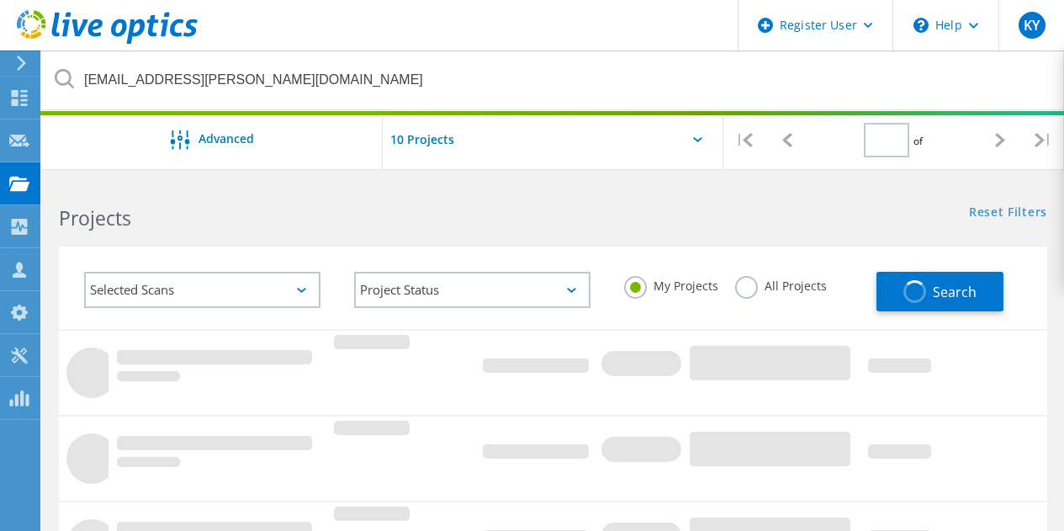
type input "1"
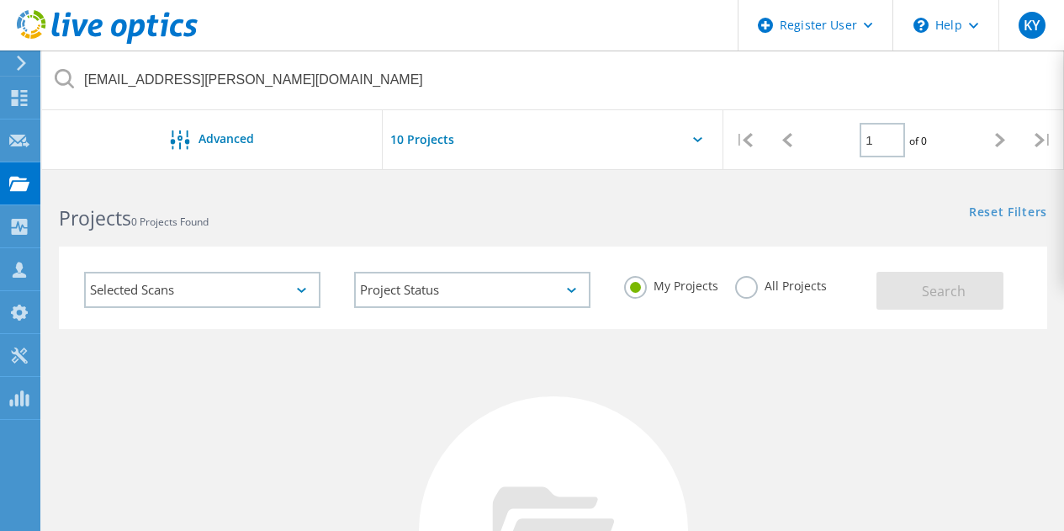
click at [766, 281] on label "All Projects" at bounding box center [781, 284] width 92 height 16
click at [0, 0] on input "All Projects" at bounding box center [0, 0] width 0 height 0
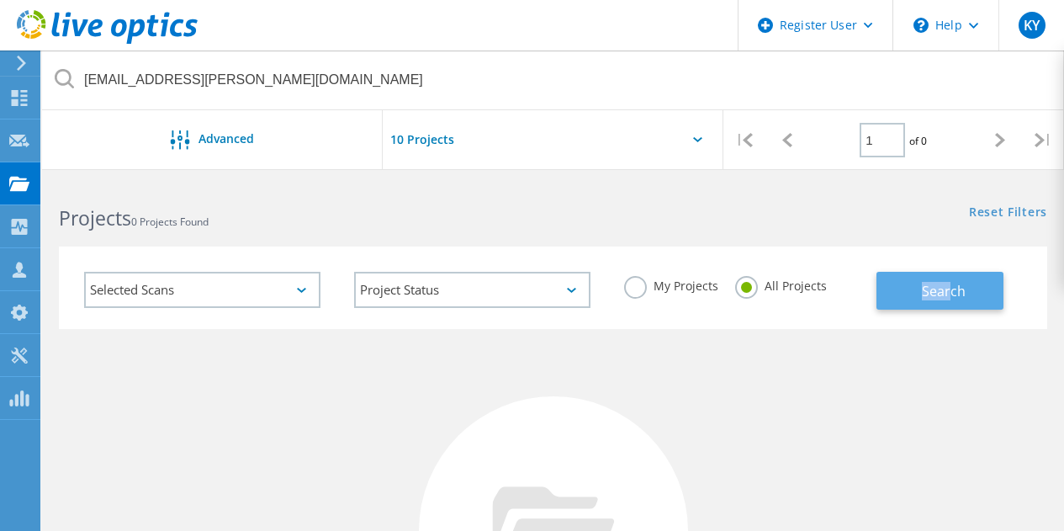
drag, startPoint x: 862, startPoint y: 294, endPoint x: 948, endPoint y: 308, distance: 87.7
click at [948, 308] on div "Selected Scans Project Status In Progress Complete Published Anonymous Archived…" at bounding box center [553, 288] width 989 height 82
click at [948, 308] on button "Search" at bounding box center [940, 291] width 127 height 38
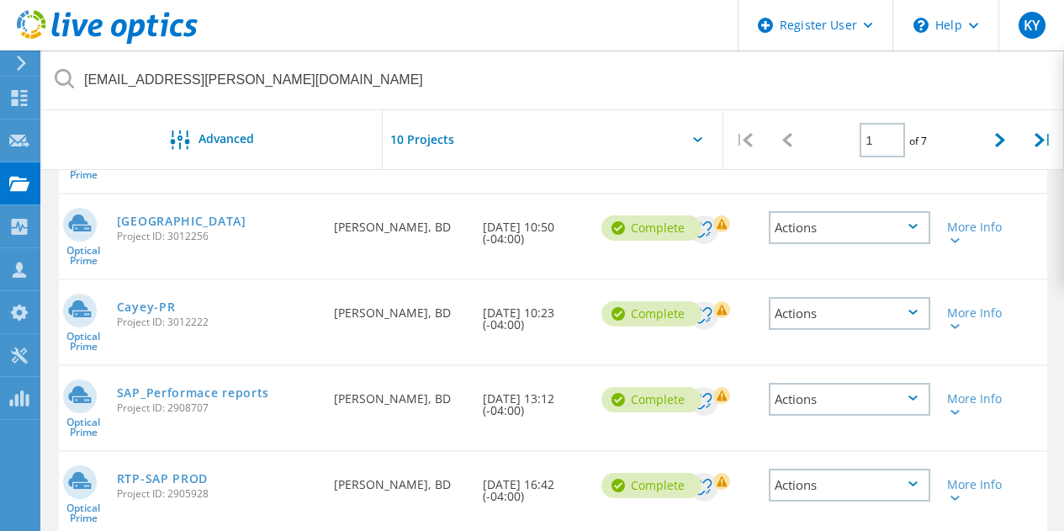
scroll to position [263, 0]
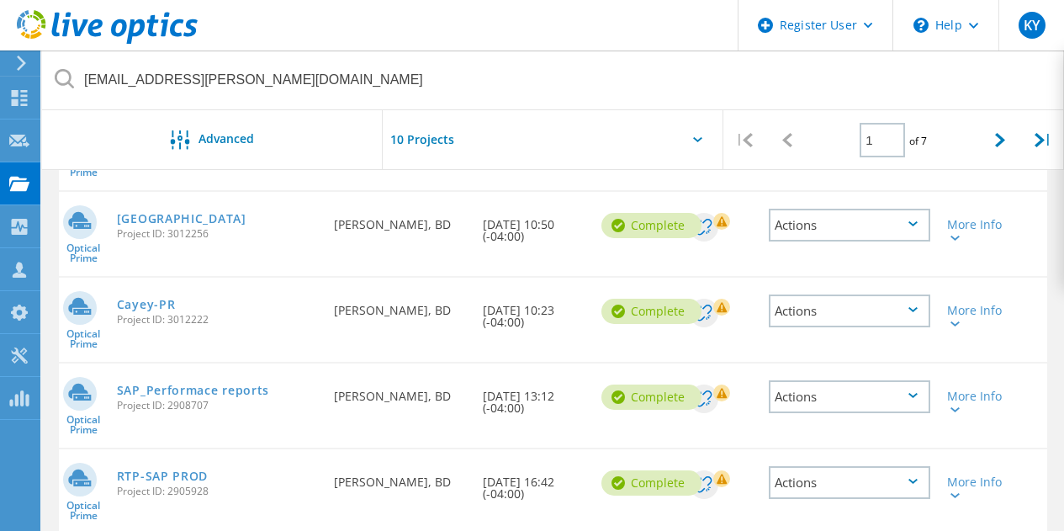
click at [158, 315] on span "Project ID: 3012222" at bounding box center [217, 320] width 201 height 10
click at [148, 303] on link "Cayey-PR" at bounding box center [146, 305] width 59 height 12
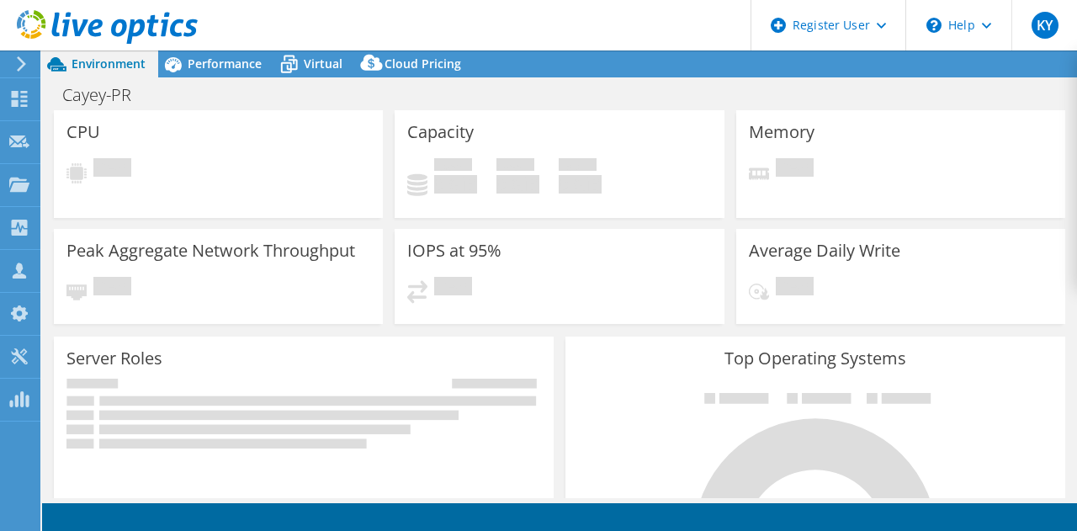
select select "USD"
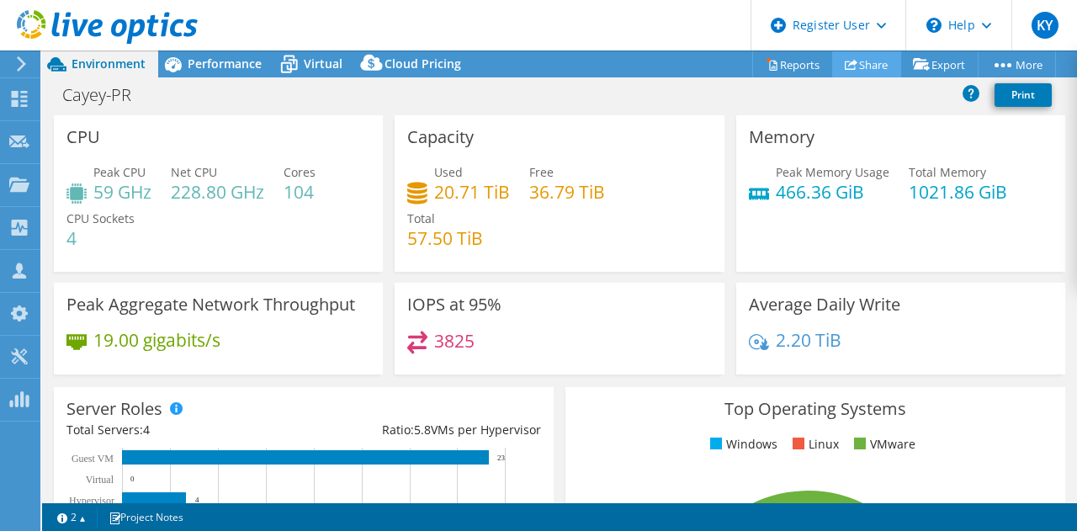
click at [855, 63] on link "Share" at bounding box center [866, 64] width 69 height 26
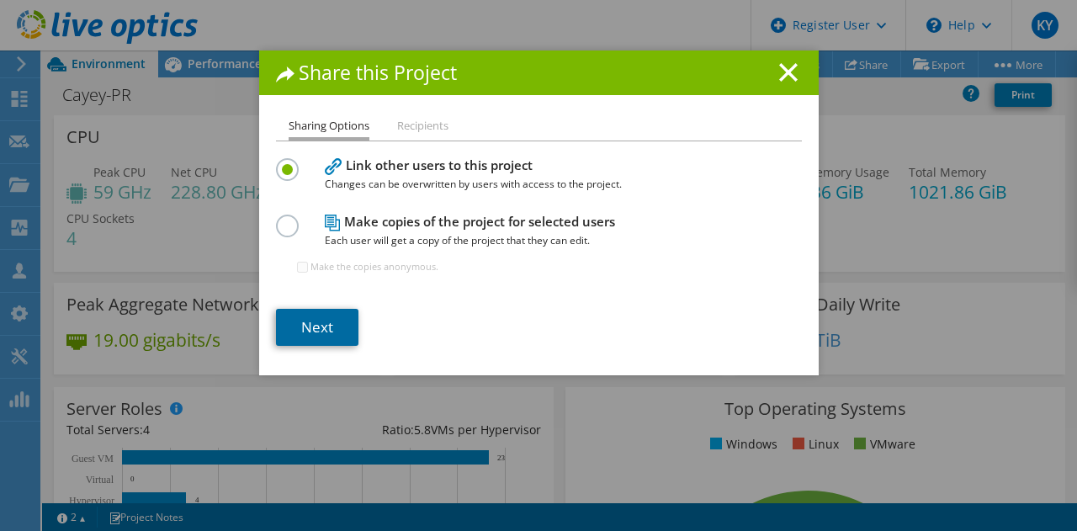
click at [309, 328] on link "Next" at bounding box center [317, 327] width 82 height 37
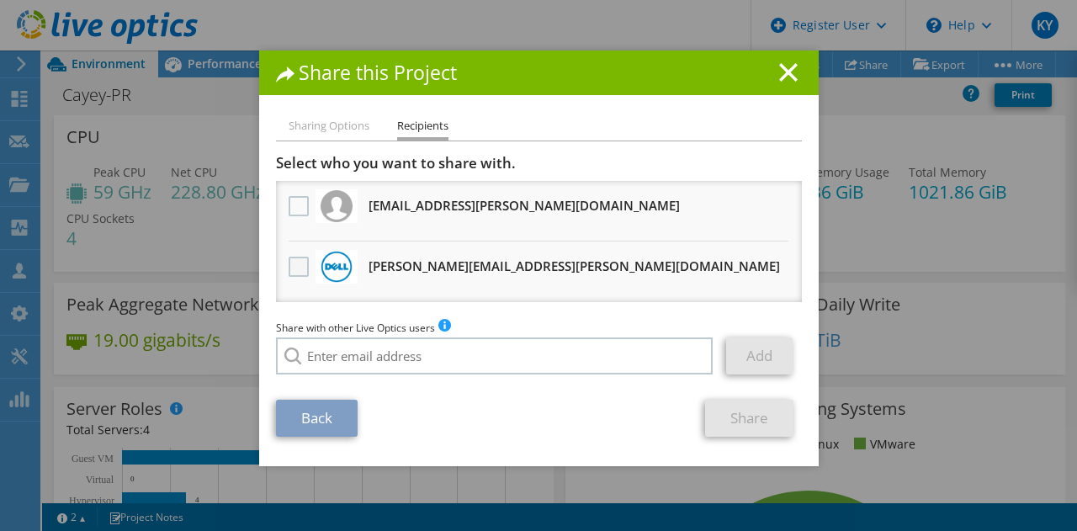
click at [289, 265] on label at bounding box center [301, 267] width 24 height 20
click at [0, 0] on input "checkbox" at bounding box center [0, 0] width 0 height 0
click at [760, 419] on link "Share" at bounding box center [749, 418] width 88 height 37
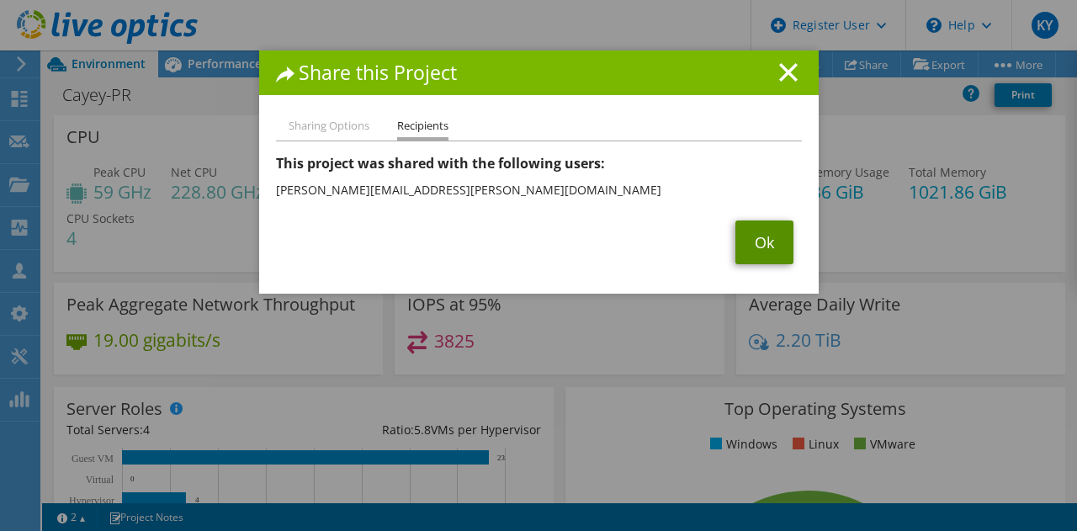
click at [772, 263] on link "Ok" at bounding box center [764, 242] width 58 height 44
